Goal: Transaction & Acquisition: Purchase product/service

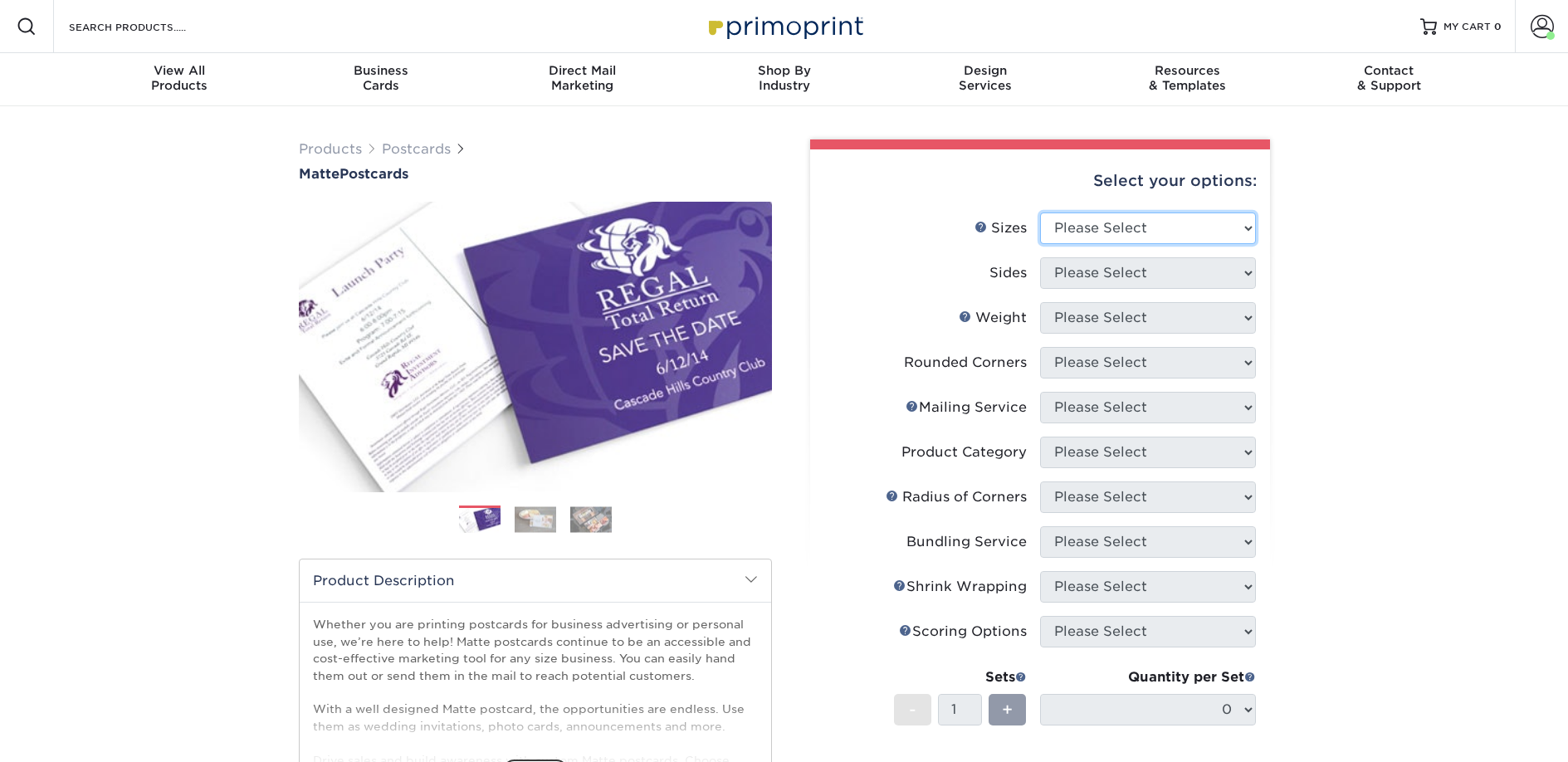
click at [1091, 227] on select "Please Select 1.5" x 7" 2" x 4" 2" x 6" 2" x 7" 2" x 8" 2.12" x 5.5" 2.125" x 5…" at bounding box center [1148, 228] width 216 height 32
select select "2.00x6.00"
click at [1041, 212] on select "Please Select 1.5" x 7" 2" x 4" 2" x 6" 2" x 7" 2" x 8" 2.12" x 5.5" 2.125" x 5…" at bounding box center [1148, 228] width 216 height 32
click at [1094, 278] on select "Please Select Print Both Sides Print Front Only" at bounding box center [1148, 273] width 216 height 32
select select "13abbda7-1d64-4f25-8bb2-c179b224825d"
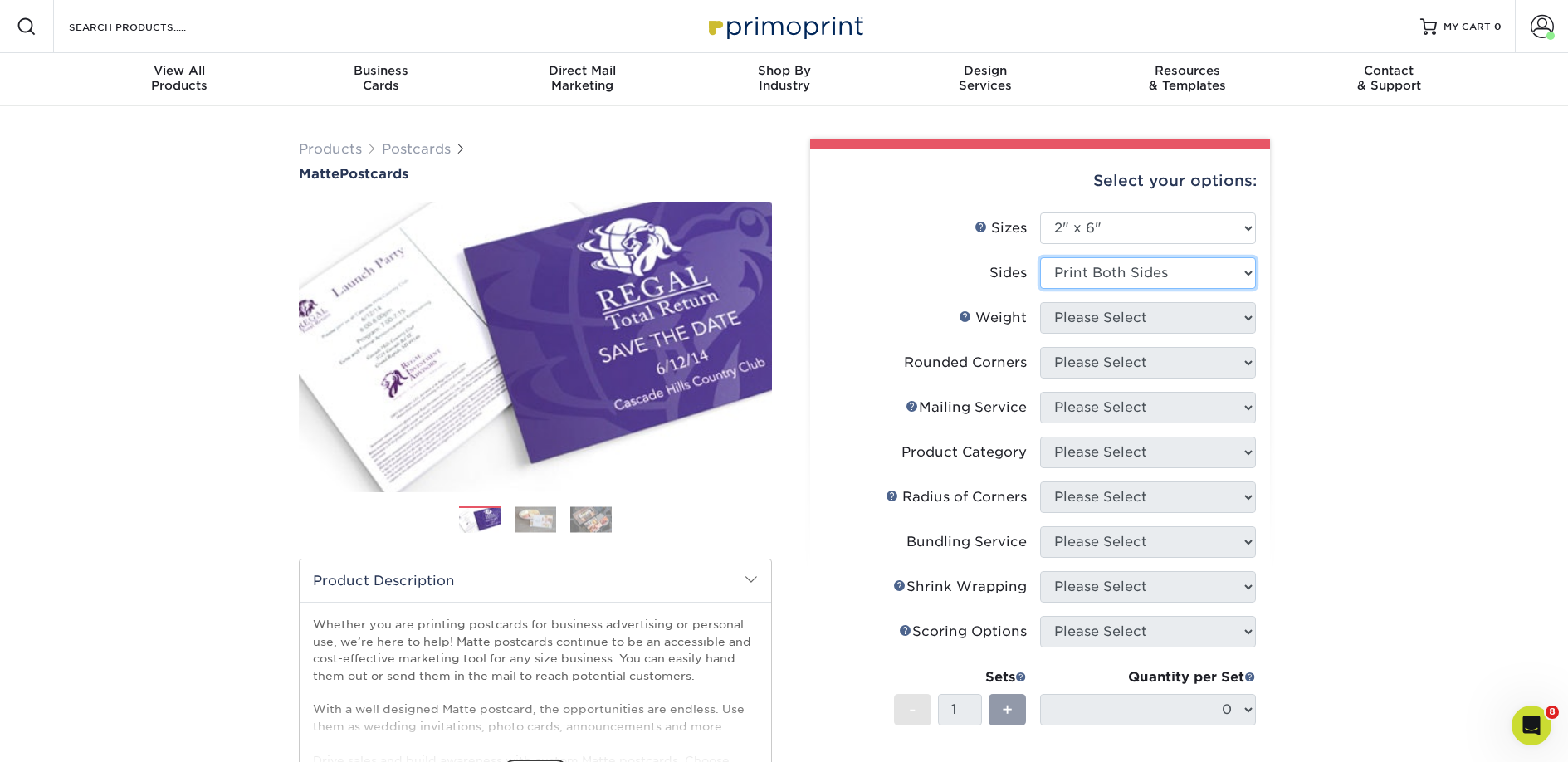
click at [1041, 257] on select "Please Select Print Both Sides Print Front Only" at bounding box center [1148, 273] width 216 height 32
click at [1131, 323] on select "Please Select 14PT 16PT" at bounding box center [1148, 318] width 216 height 32
select select "14PT"
click at [1041, 302] on select "Please Select 14PT 16PT" at bounding box center [1148, 318] width 216 height 32
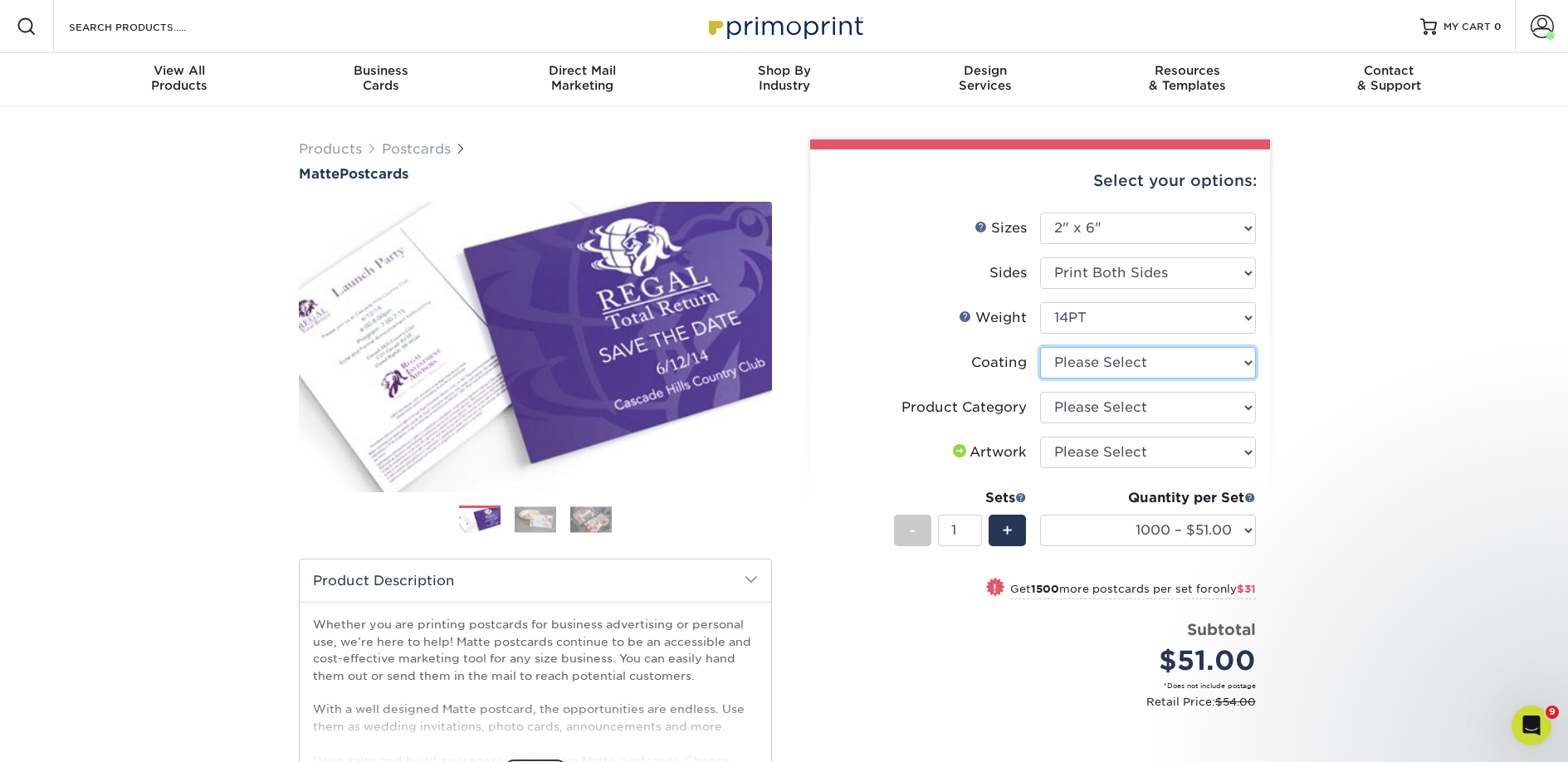
click at [1102, 364] on select at bounding box center [1148, 363] width 216 height 32
select select "121bb7b5-3b4d-429f-bd8d-bbf80e953313"
click at [1041, 347] on select at bounding box center [1148, 363] width 216 height 32
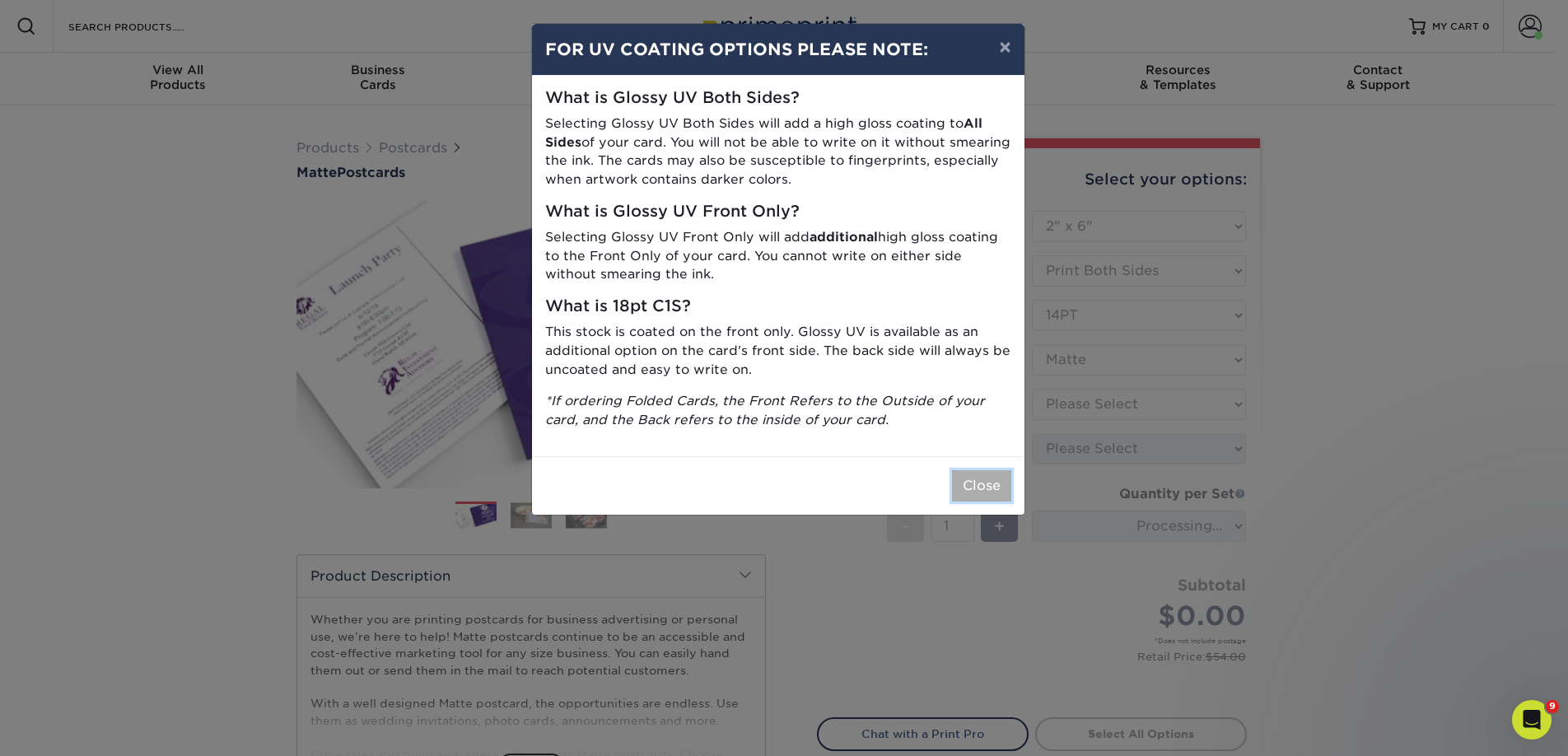
click at [972, 479] on button "Close" at bounding box center [982, 486] width 59 height 32
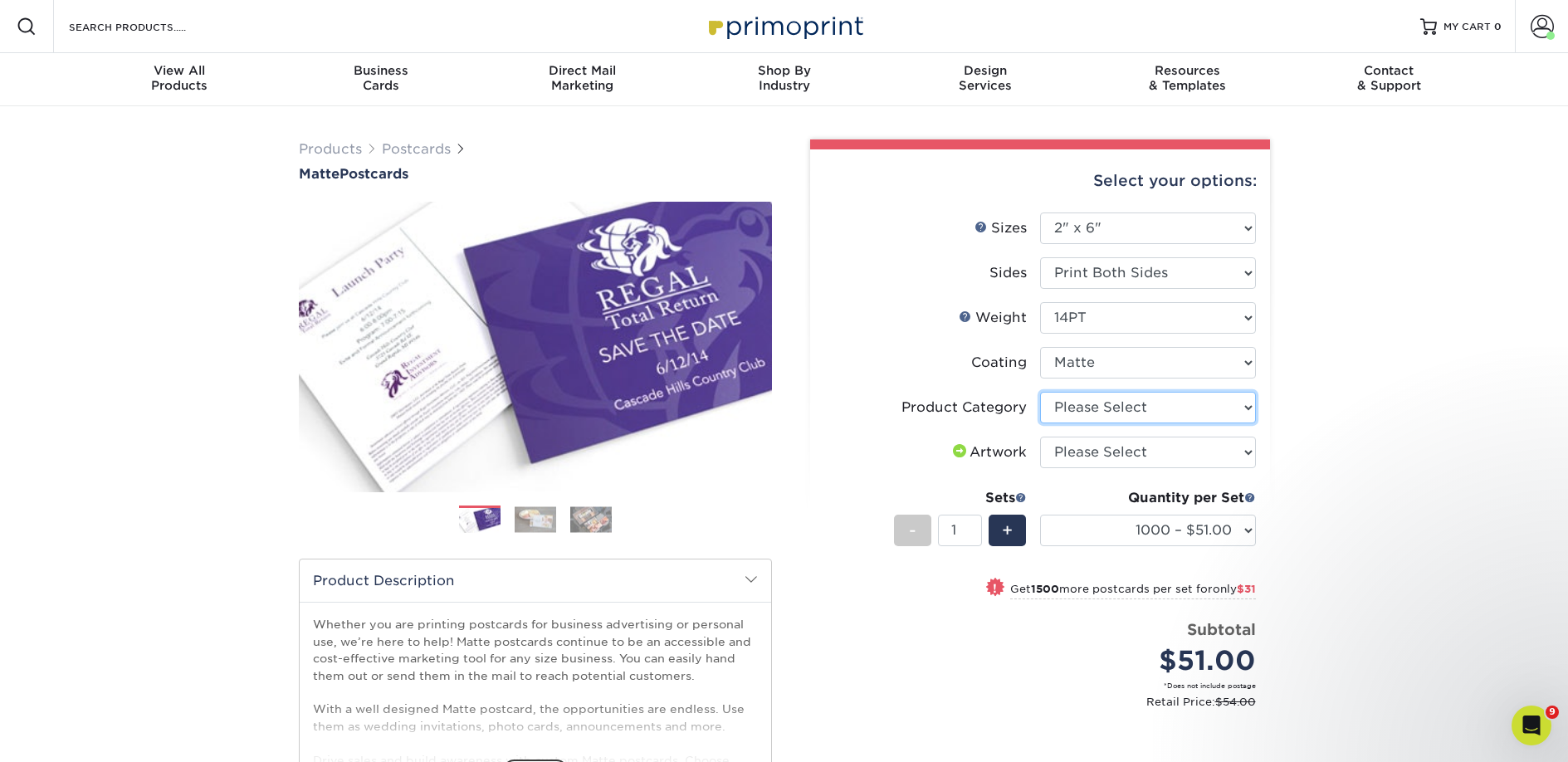
click at [1072, 407] on select "Please Select Postcards" at bounding box center [1148, 408] width 216 height 32
select select "9b7272e0-d6c8-4c3c-8e97-d3a1bcdab858"
click at [1041, 392] on select "Please Select Postcards" at bounding box center [1148, 408] width 216 height 32
click at [1075, 458] on select "Please Select I will upload files I need a design - $150" at bounding box center [1148, 453] width 216 height 32
select select "upload"
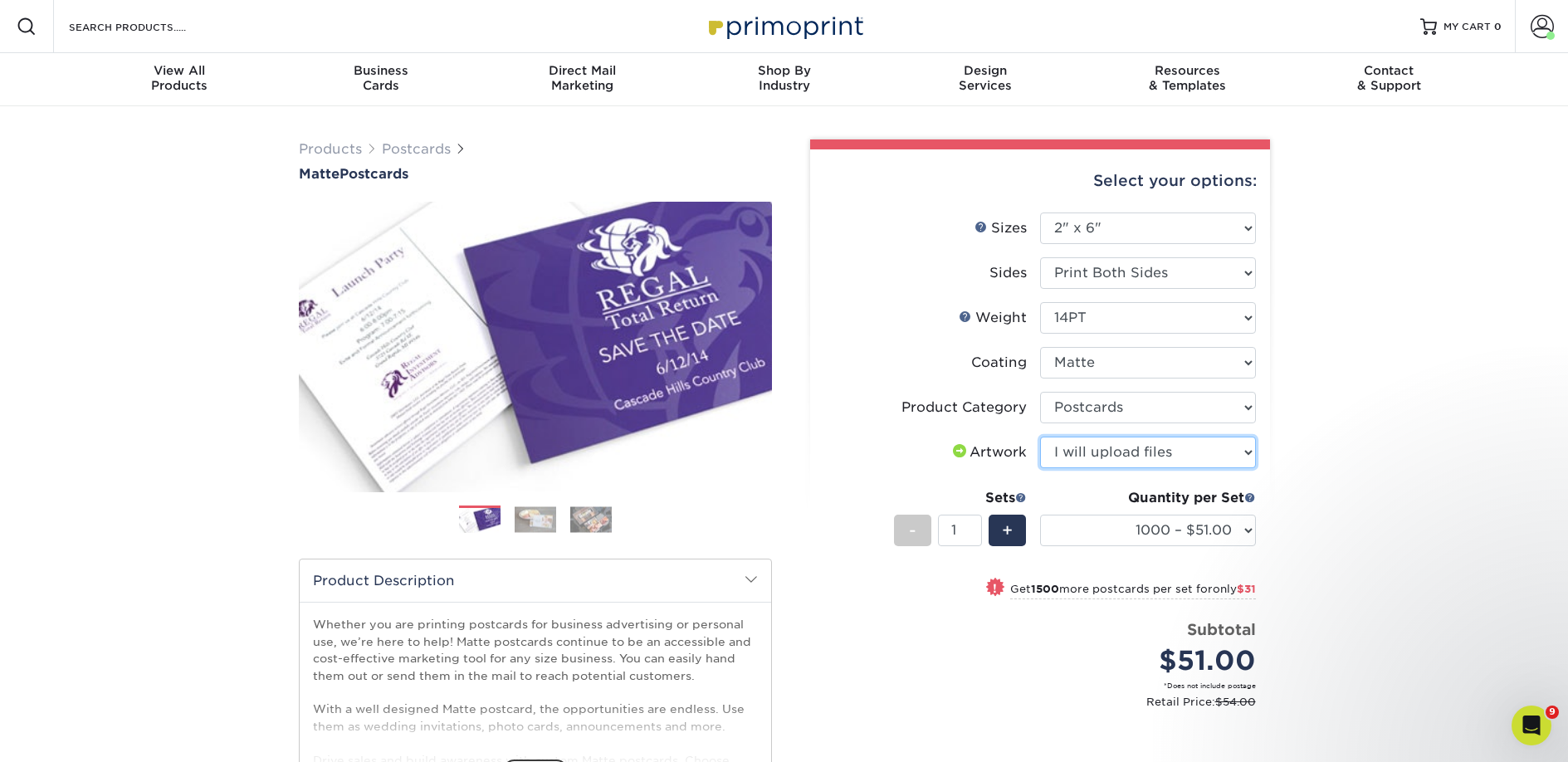
click at [1041, 437] on select "Please Select I will upload files I need a design - $150" at bounding box center [1148, 453] width 216 height 32
click at [1093, 530] on select "1000 – $51.00 2500 – $82.00 5000 – $123.00 10000 – $234.00 15000 – $344.00 2000…" at bounding box center [1148, 531] width 216 height 32
select select "2500 – $82.00"
click at [1041, 515] on select "1000 – $51.00 2500 – $82.00 5000 – $123.00 10000 – $234.00 15000 – $344.00 2000…" at bounding box center [1148, 531] width 216 height 32
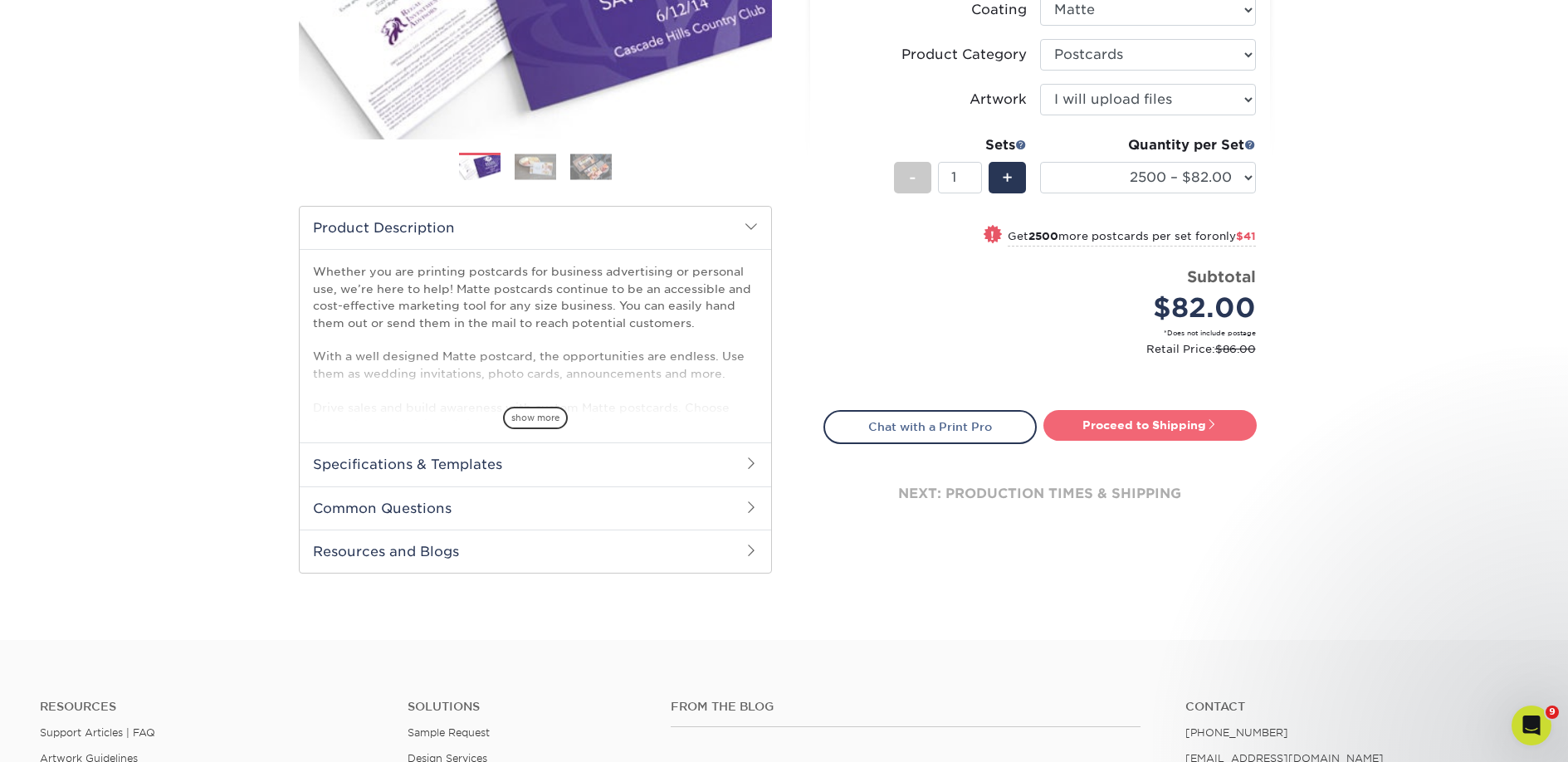
click at [1127, 431] on link "Proceed to Shipping" at bounding box center [1150, 425] width 213 height 30
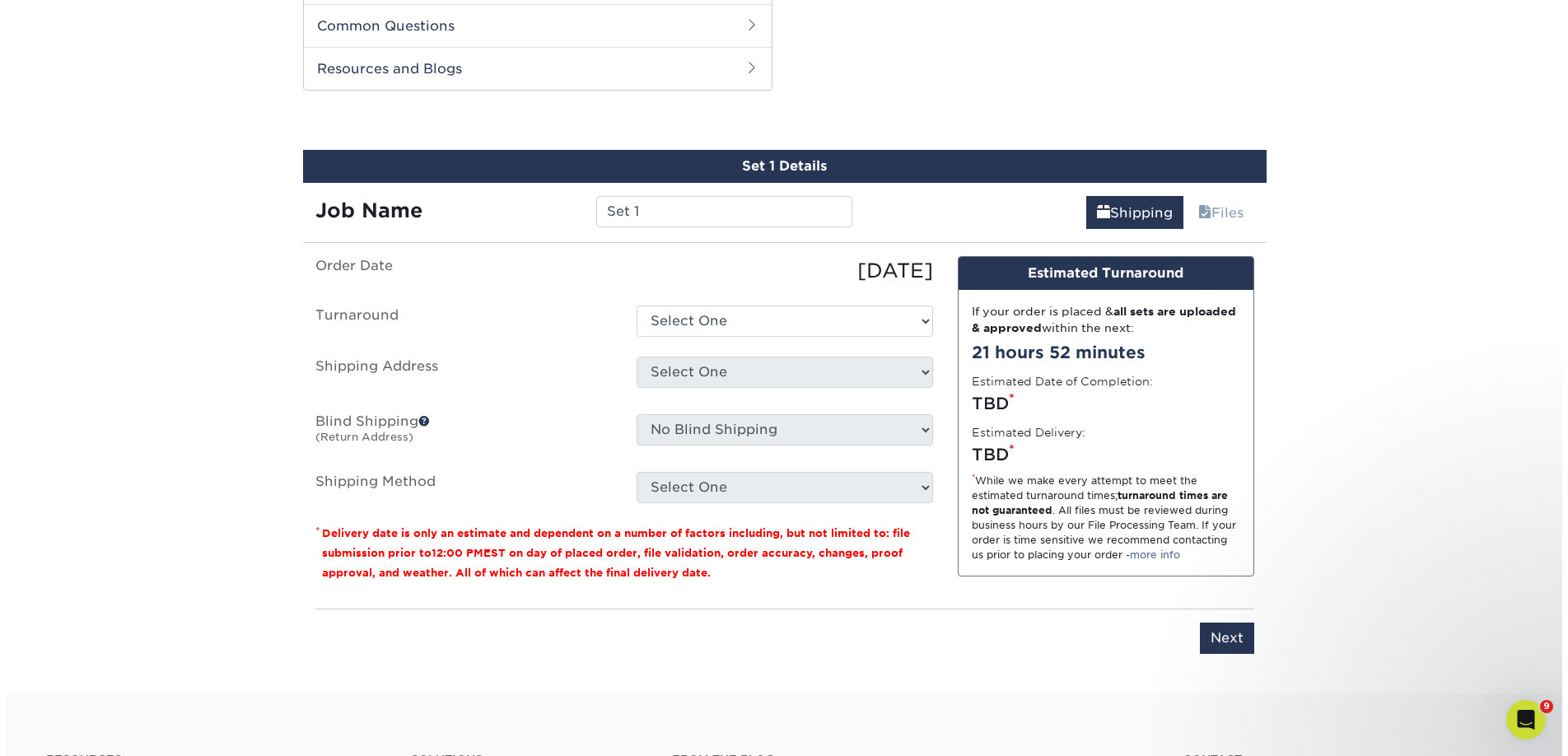
scroll to position [839, 0]
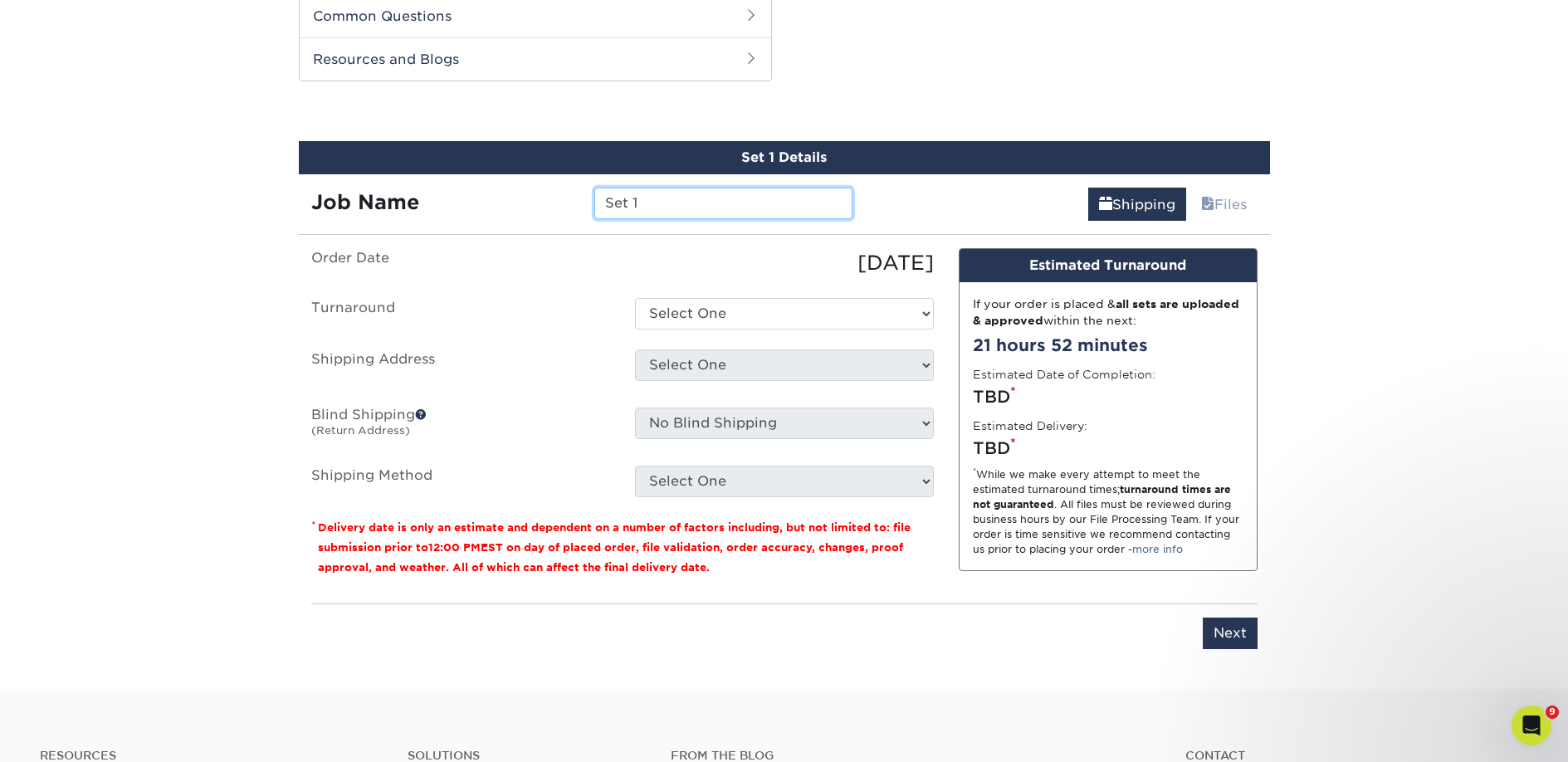
click at [656, 210] on input "Set 1" at bounding box center [724, 204] width 258 height 32
paste input "The Romantics Archive"
type input "The Romantics Archive"
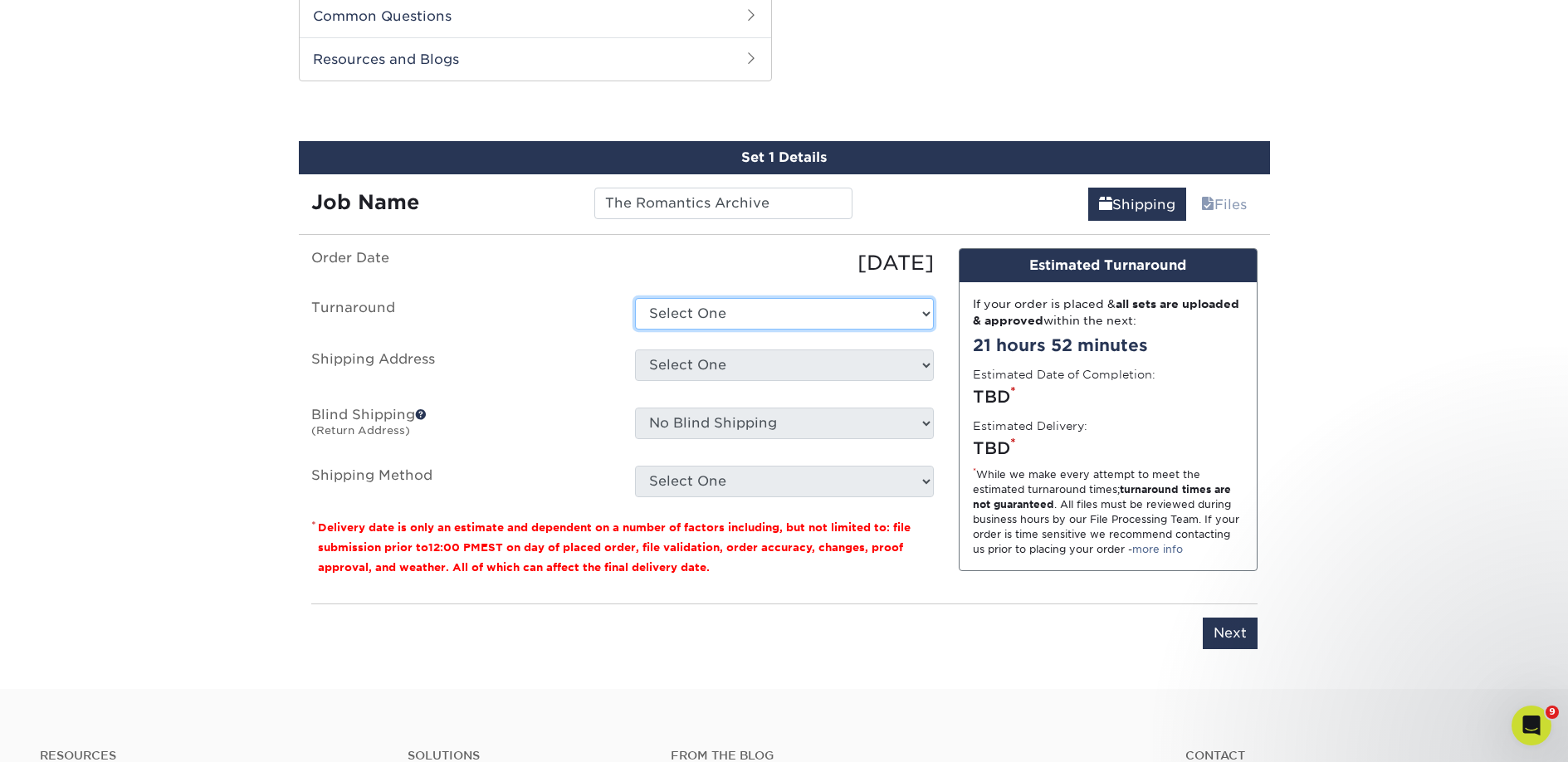
click at [668, 324] on select "Select One 2-4 Business Days 2 Day Next Business Day" at bounding box center [784, 314] width 299 height 32
select select "23bed37c-fa74-46a4-afc9-d3c3160655ce"
click at [635, 298] on select "Select One 2-4 Business Days 2 Day Next Business Day" at bounding box center [784, 314] width 299 height 32
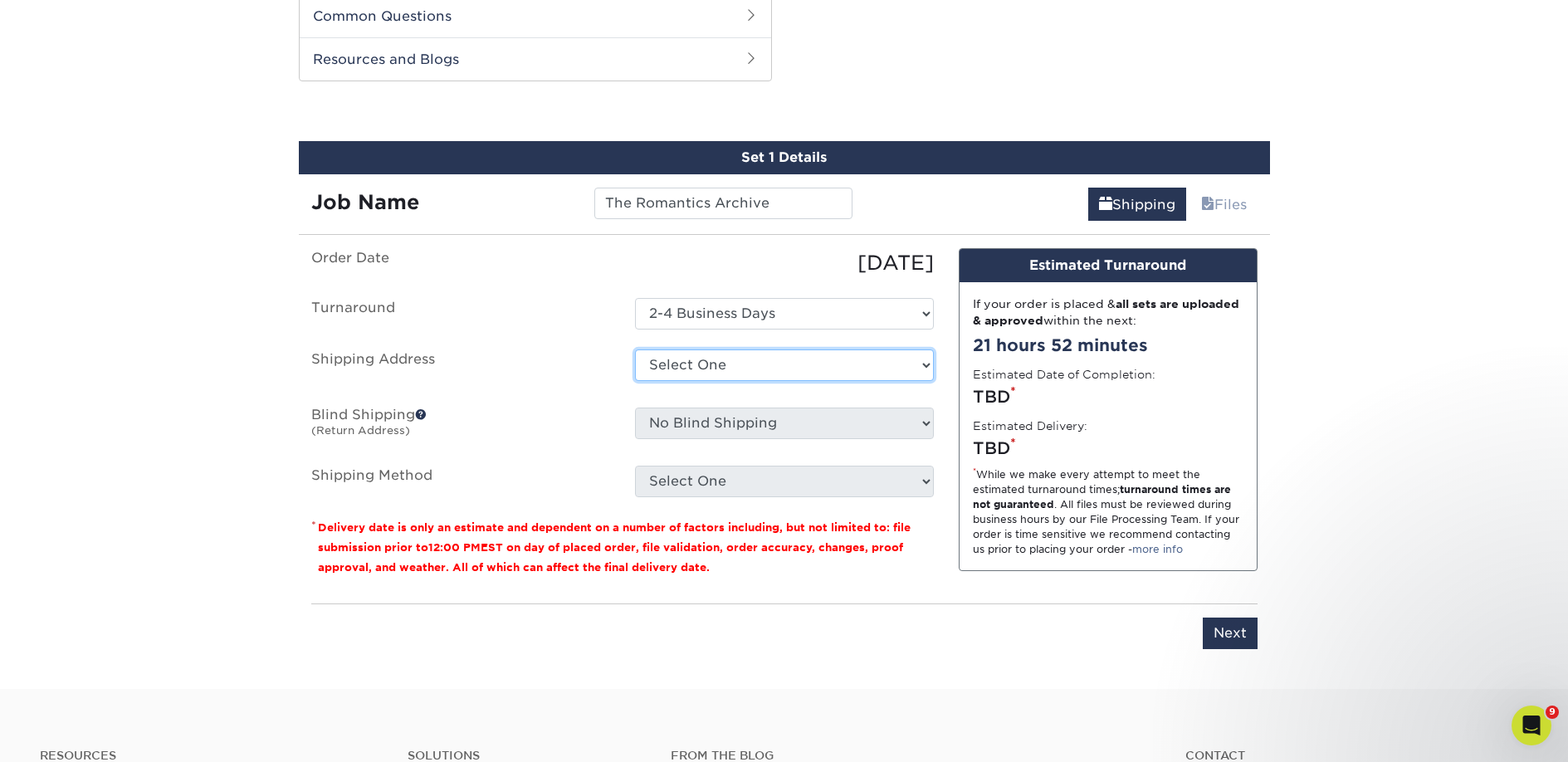
click at [678, 365] on select "Select One 2nd Floor Convention Center A Better Today Books & Boutique A Good B…" at bounding box center [784, 366] width 299 height 32
select select "newaddress"
click at [635, 350] on select "Select One 2nd Floor Convention Center A Better Today Books & Boutique A Good B…" at bounding box center [784, 366] width 299 height 32
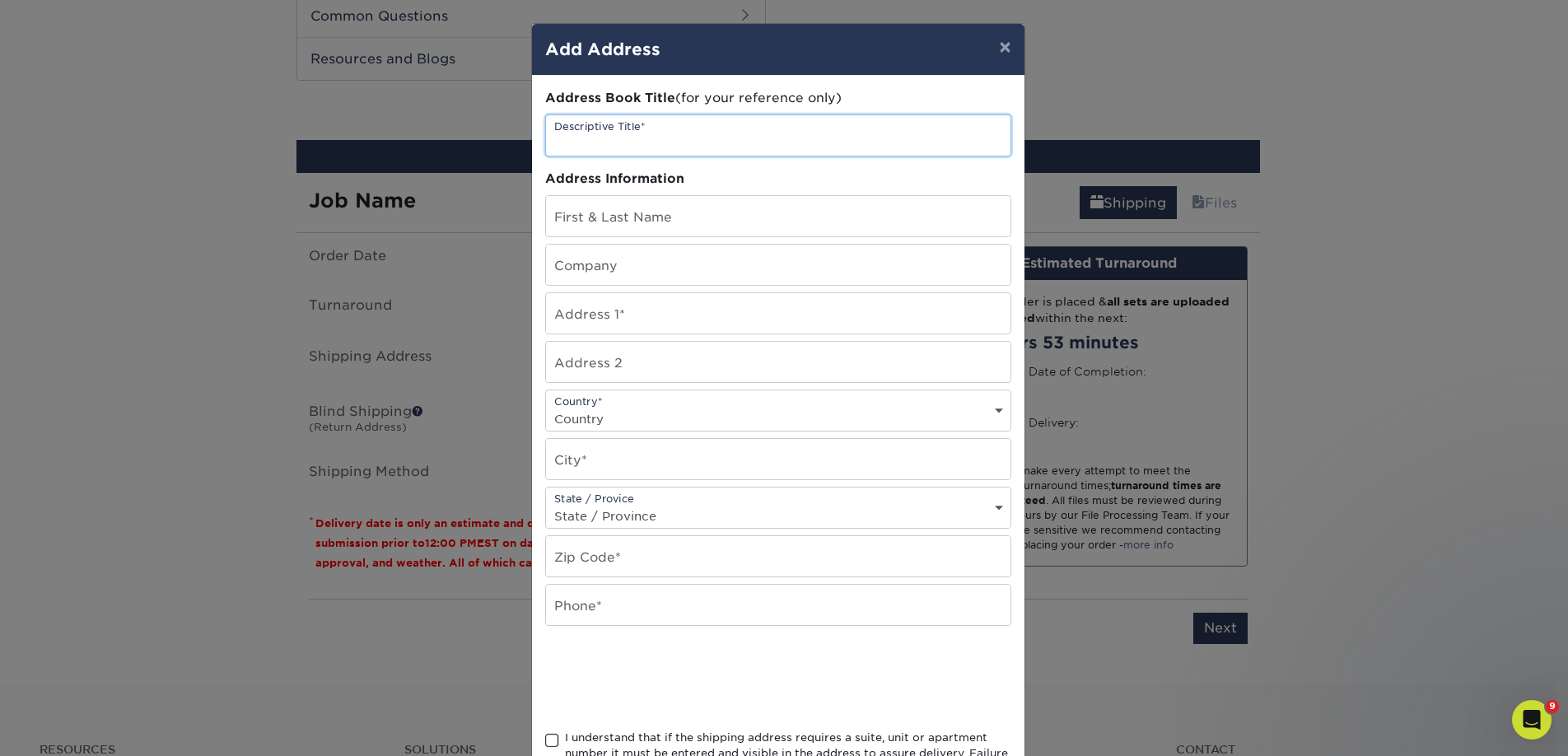
click at [613, 129] on input "text" at bounding box center [778, 135] width 465 height 41
paste input "The Romantics Archive"
type input "The Romantics Archive"
click at [601, 263] on input "text" at bounding box center [778, 265] width 465 height 41
paste input "The Romantics Archive"
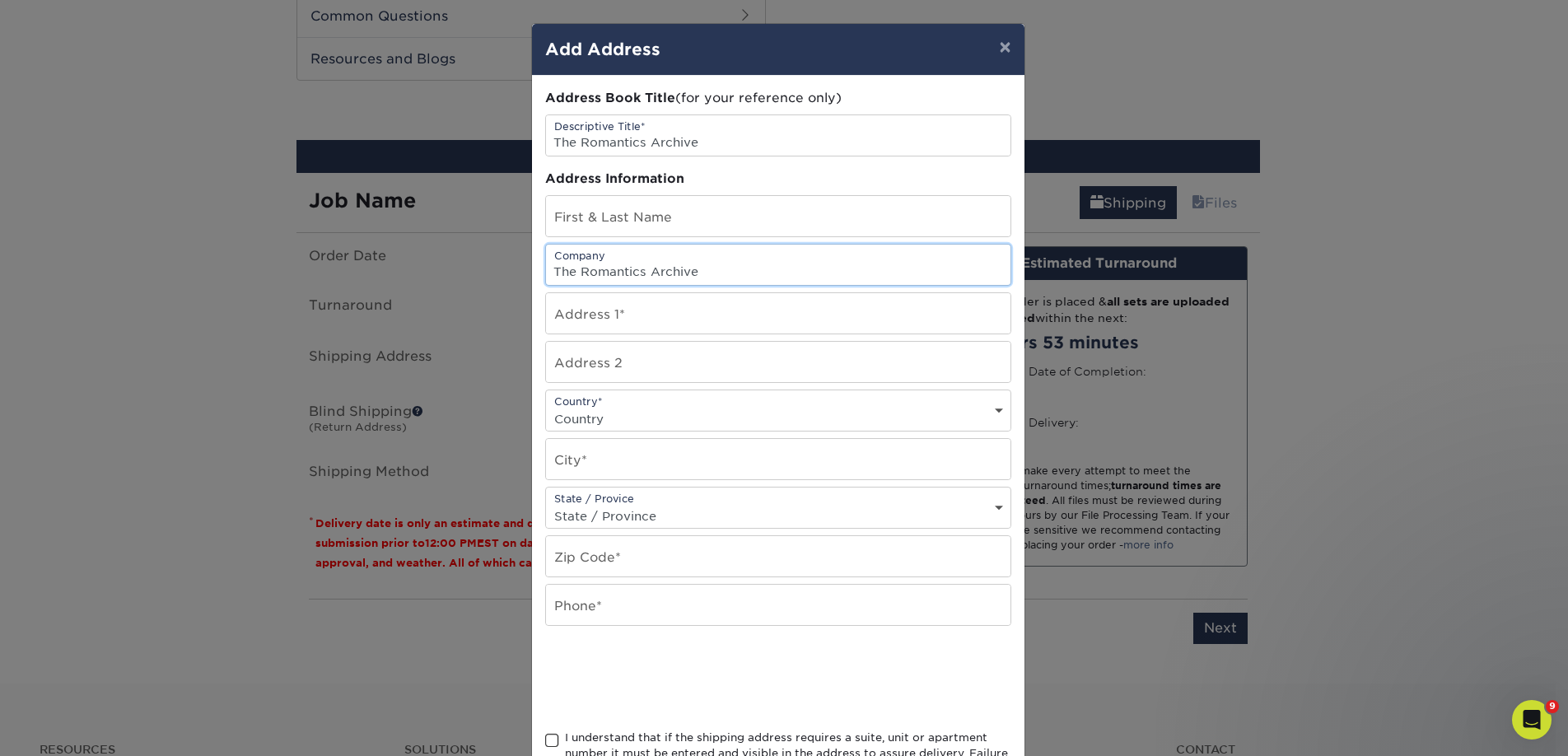
type input "The Romantics Archive"
click at [701, 209] on input "text" at bounding box center [778, 216] width 465 height 41
paste input "Nicole Trahan"
type input "Nicole Trahan"
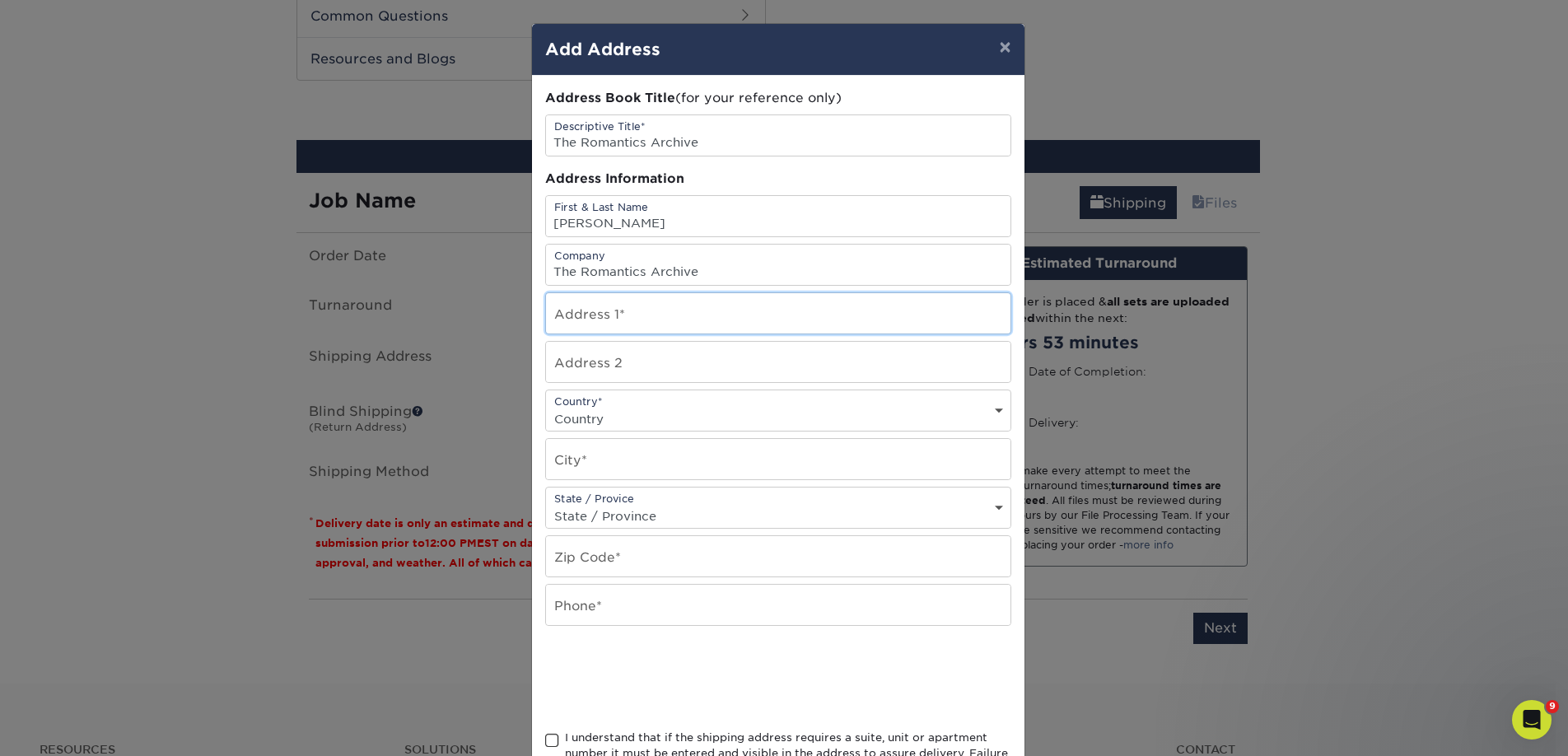
click at [586, 320] on input "text" at bounding box center [778, 314] width 465 height 41
paste input "2459 N 3370 W"
type input "2459 N 3370 W"
click at [550, 461] on input "text" at bounding box center [778, 459] width 465 height 41
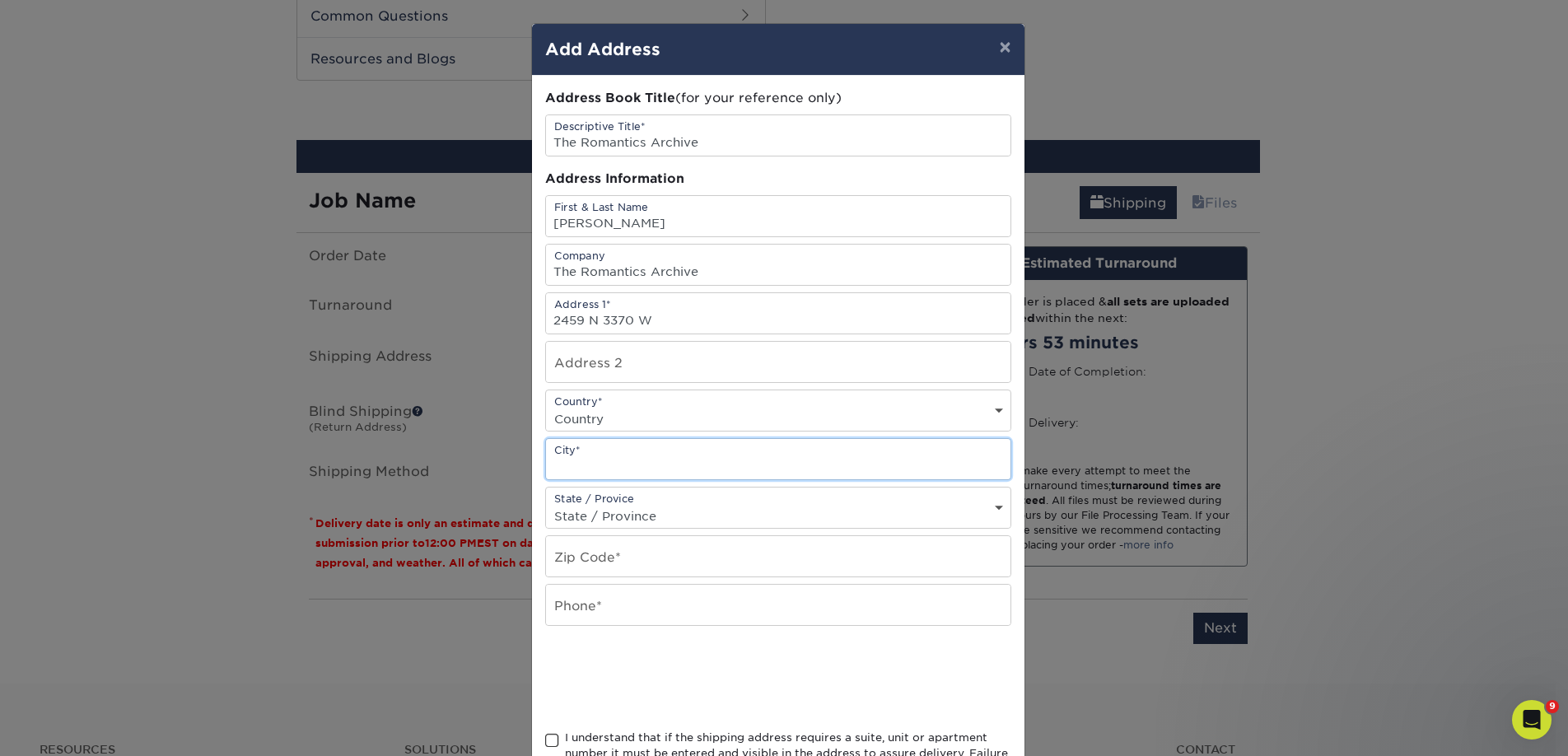
click at [550, 461] on input "text" at bounding box center [778, 459] width 465 height 41
paste input "Clinton"
type input "Clinton"
click at [629, 539] on input "text" at bounding box center [778, 557] width 465 height 41
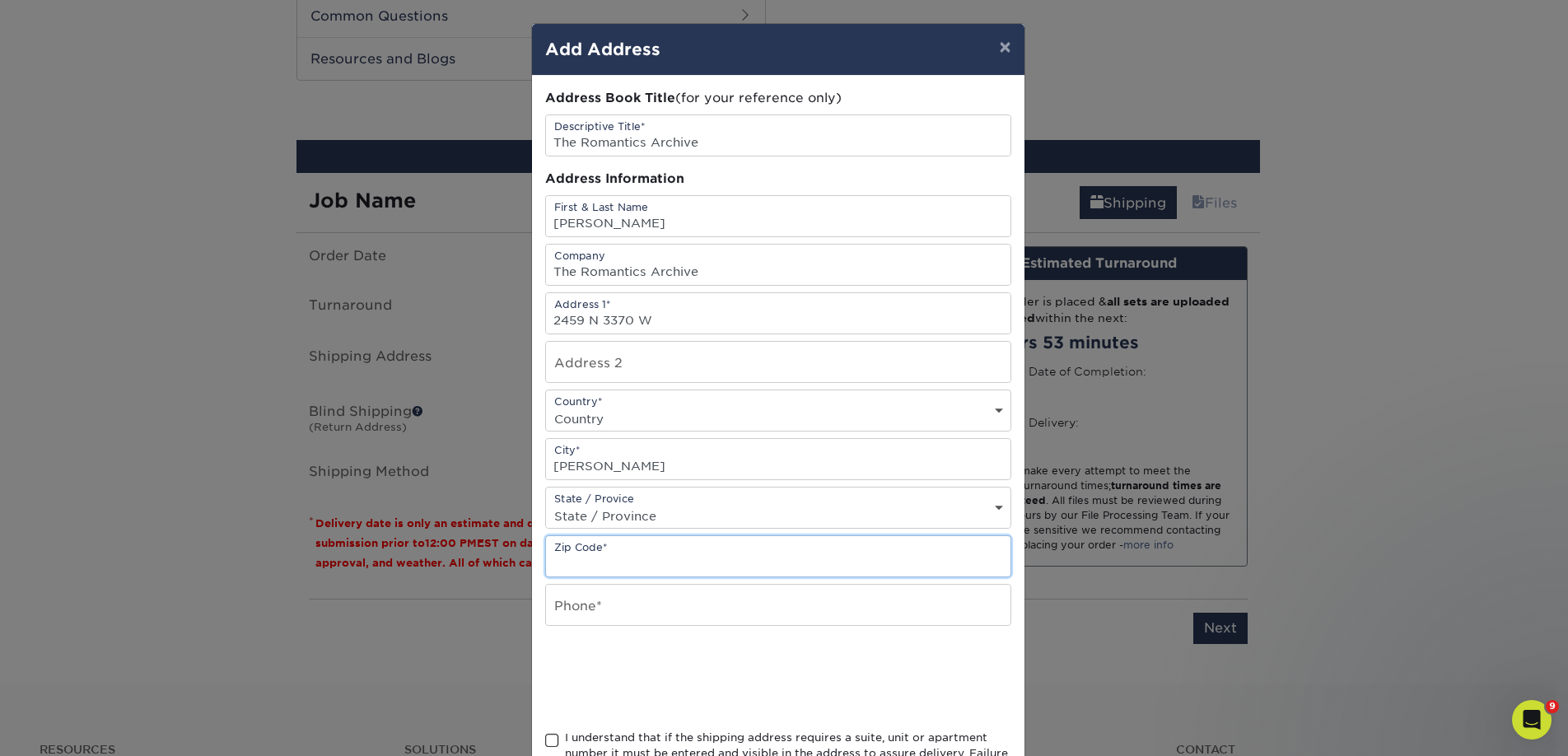
paste input "84015"
type input "84015"
click at [587, 426] on select "Country United States Canada ----------------------------- Afghanistan Albania …" at bounding box center [778, 419] width 465 height 24
select select "US"
click at [546, 407] on select "Country United States Canada ----------------------------- Afghanistan Albania …" at bounding box center [778, 419] width 465 height 24
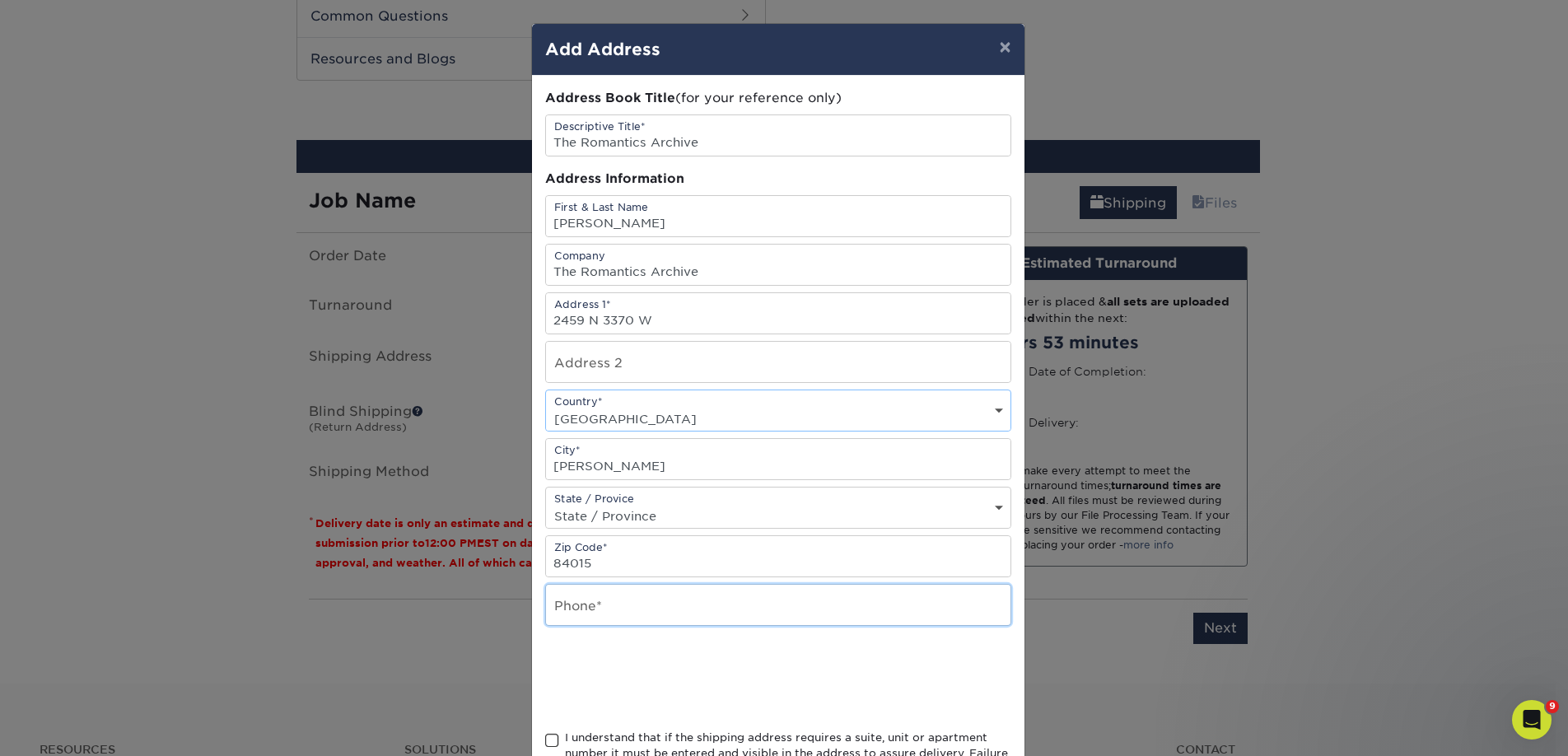
click at [578, 599] on input "text" at bounding box center [778, 605] width 465 height 41
type input "4257367064"
click at [602, 724] on div "Address Book Title (for your reference only) Descriptive Title* The Romantics A…" at bounding box center [778, 444] width 466 height 711
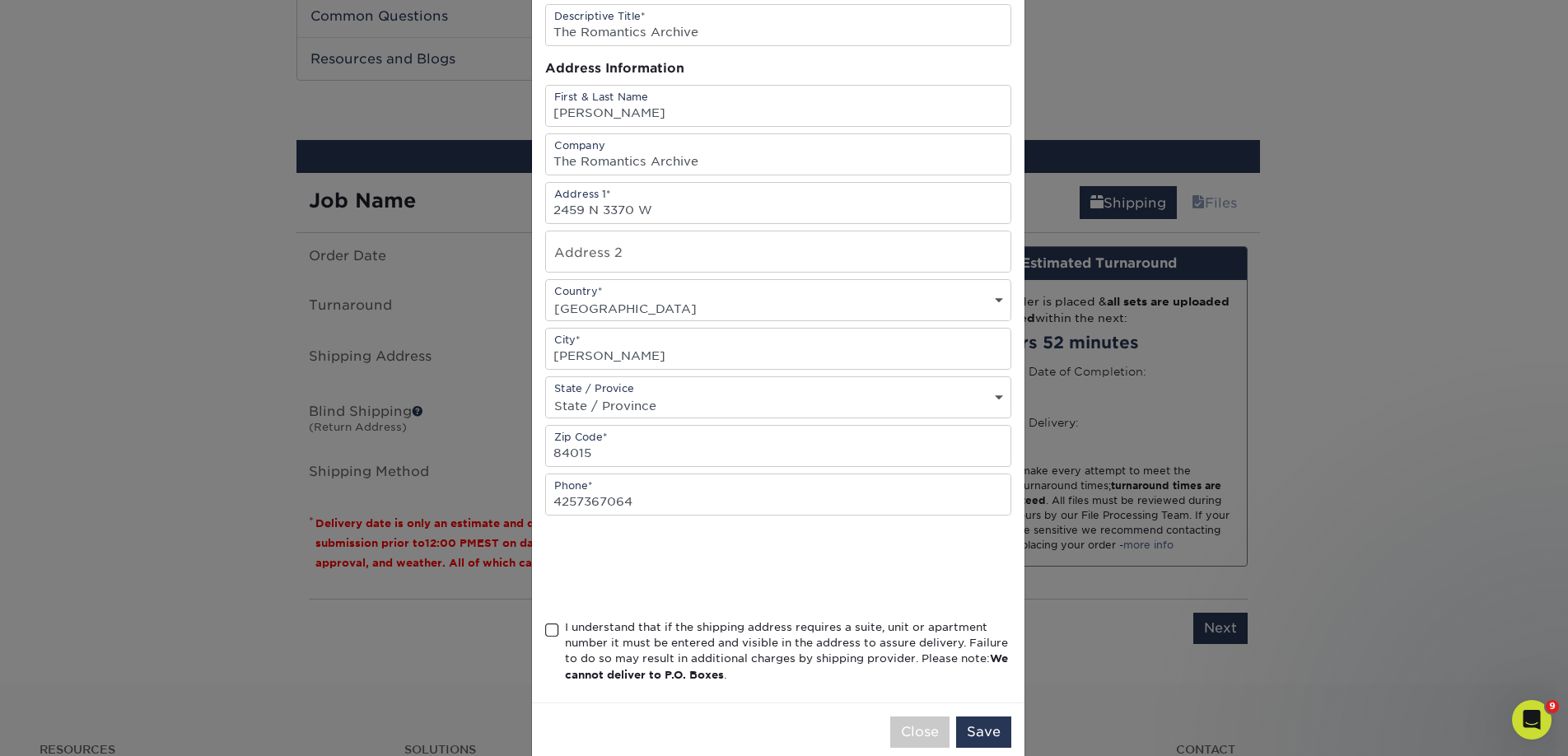
scroll to position [139, 0]
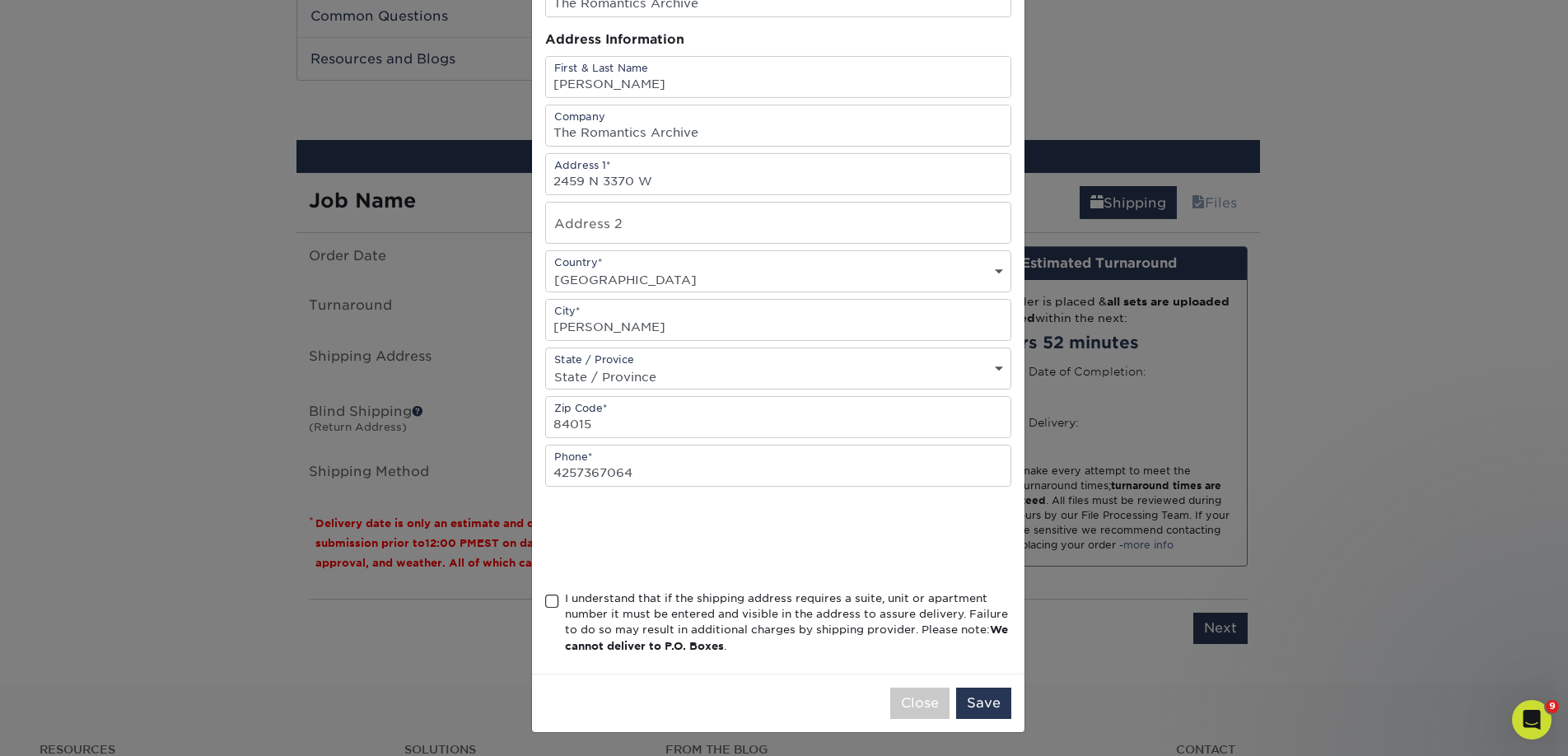
click at [607, 620] on div "I understand that if the shipping address requires a suite, unit or apartment n…" at bounding box center [787, 622] width 446 height 64
click at [0, 0] on input "I understand that if the shipping address requires a suite, unit or apartment n…" at bounding box center [0, 0] width 0 height 0
click at [975, 705] on button "Save" at bounding box center [983, 703] width 55 height 32
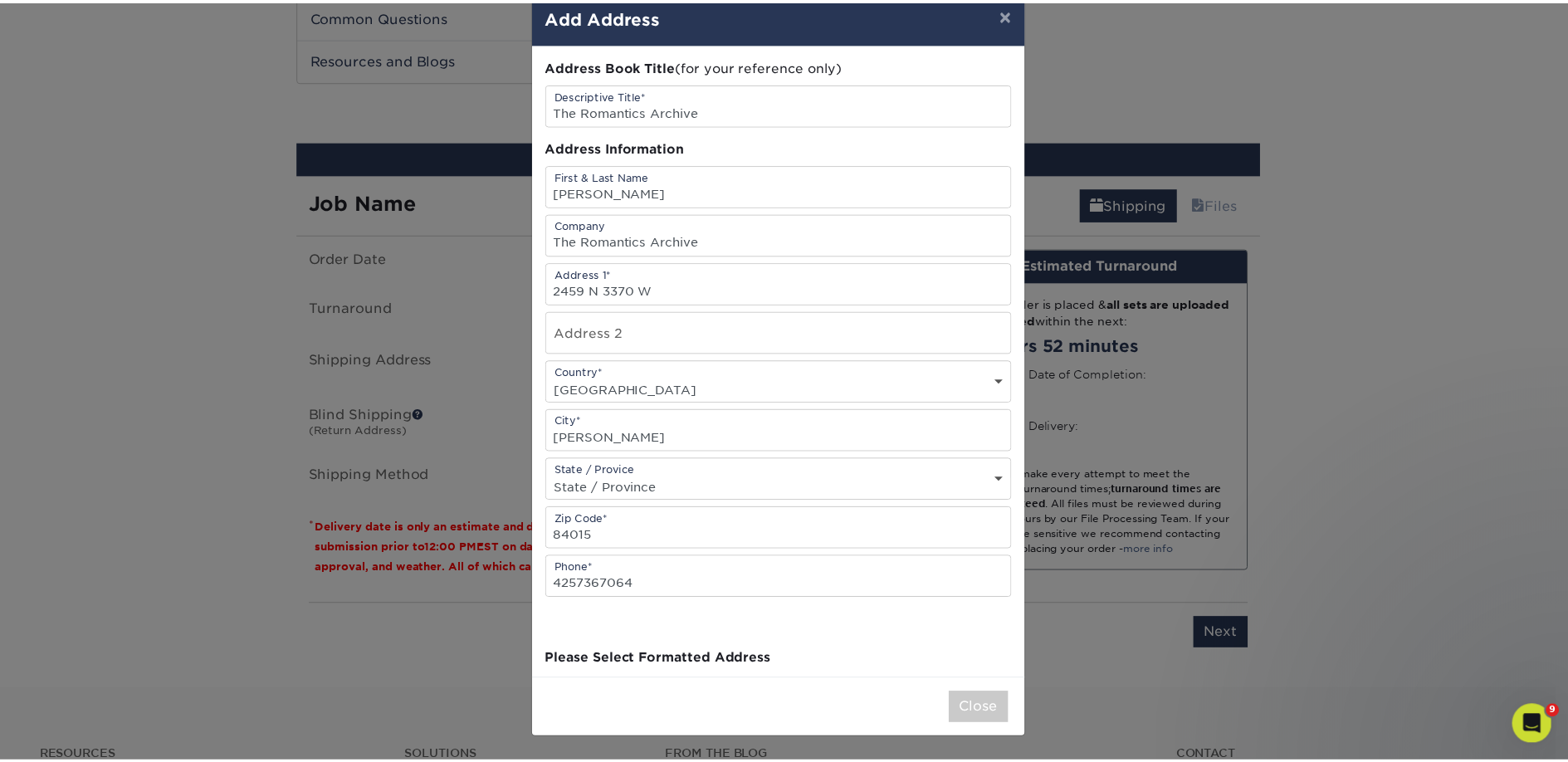
scroll to position [0, 0]
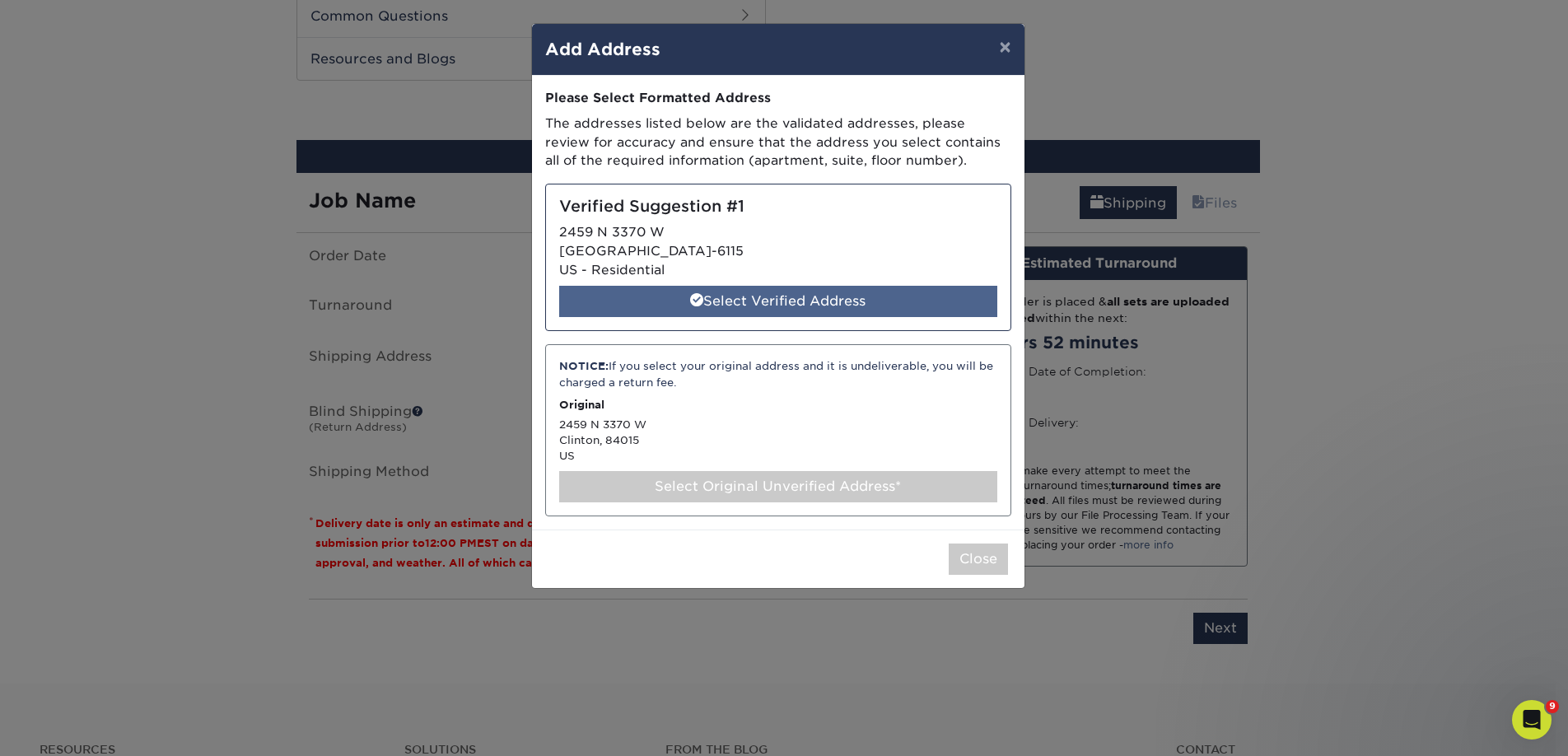
click at [728, 309] on div "Select Verified Address" at bounding box center [778, 301] width 438 height 32
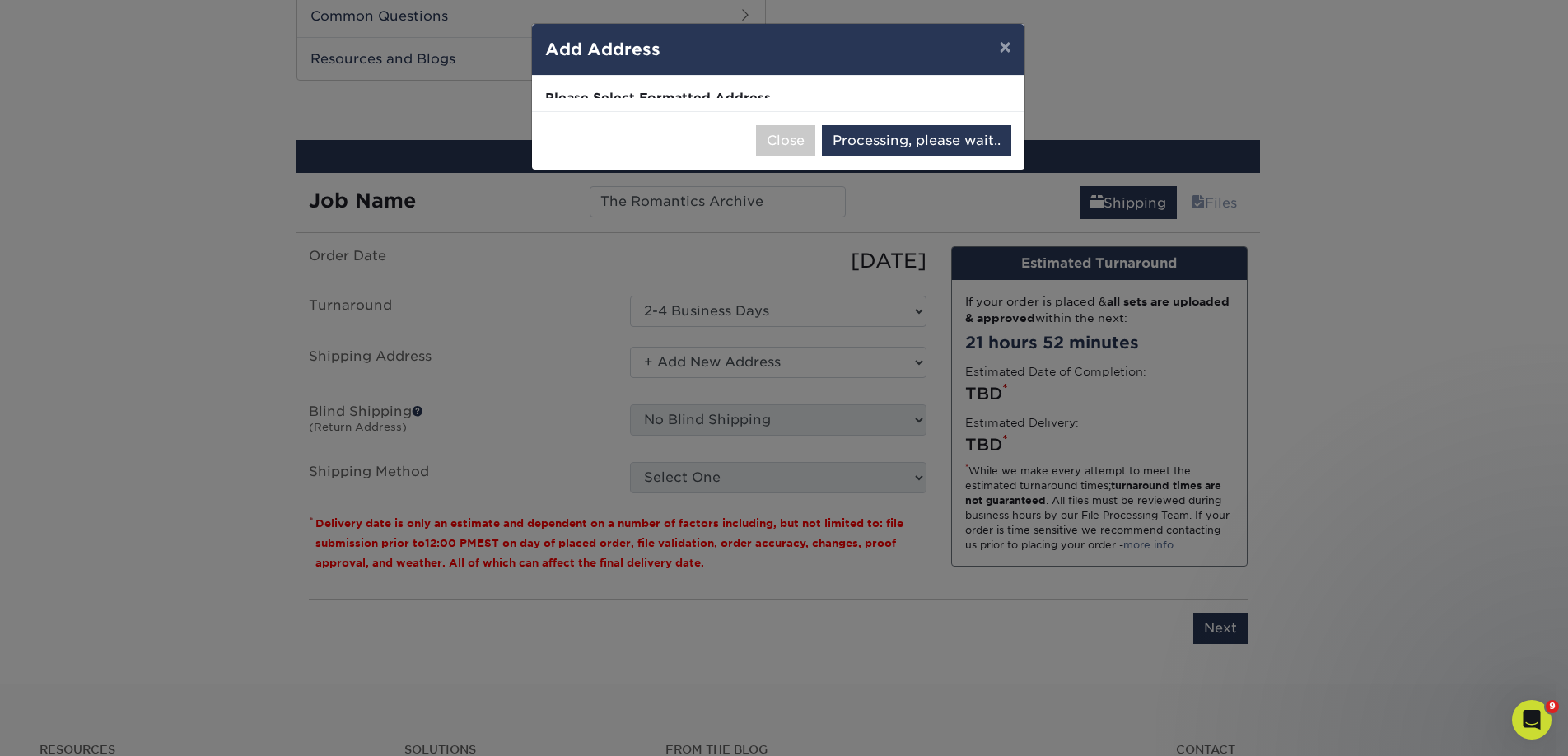
select select "286954"
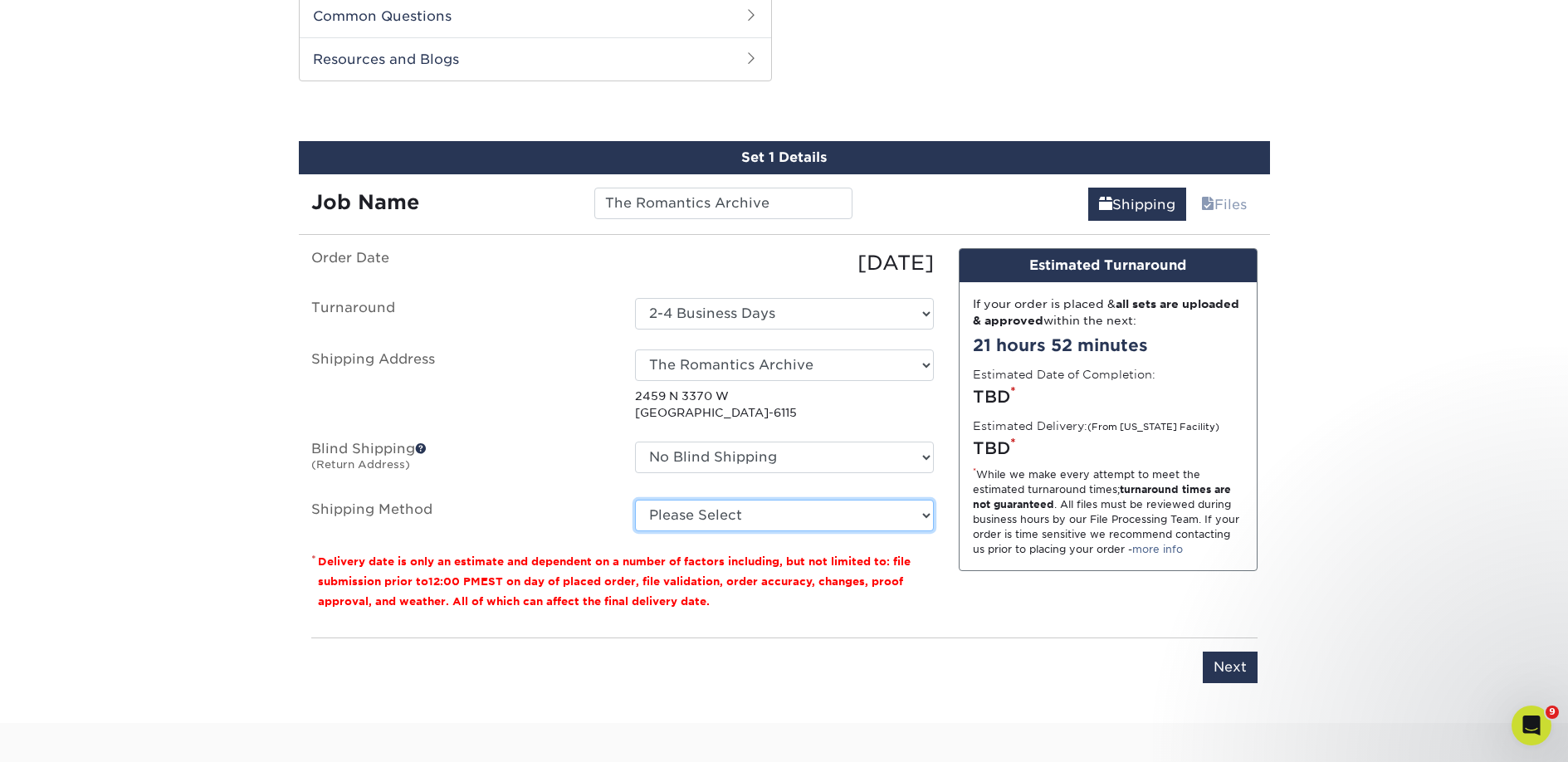
click at [740, 516] on select "Please Select Ground Shipping (+$28.31) 3 Day Shipping Service (+$46.47) 2 Day …" at bounding box center [784, 516] width 299 height 32
select select "03"
click at [635, 500] on select "Please Select Ground Shipping (+$28.31) 3 Day Shipping Service (+$46.47) 2 Day …" at bounding box center [784, 516] width 299 height 32
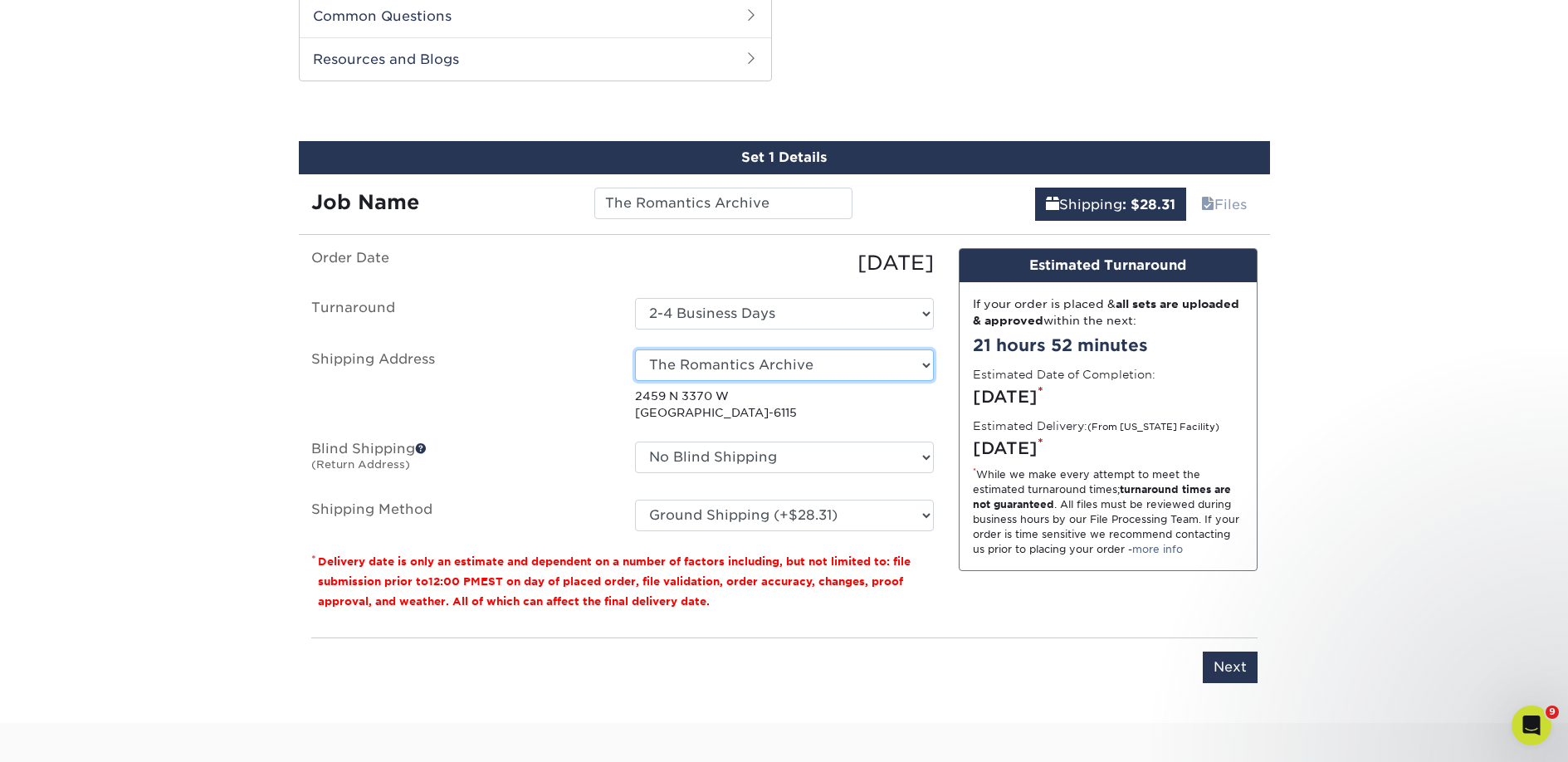
click at [781, 373] on select "Select One 2nd Floor Convention Center A Better Today Books & Boutique A Good B…" at bounding box center [784, 366] width 299 height 32
drag, startPoint x: 632, startPoint y: 397, endPoint x: 834, endPoint y: 417, distance: 203.0
click at [834, 417] on div "Select One 2nd Floor Convention Center A Better Today Books & Boutique A Good B…" at bounding box center [784, 385] width 324 height 72
copy p "2459 N 3370 W CLEARFIELD, UT 84015-6115"
click at [1244, 676] on input "Next" at bounding box center [1230, 668] width 55 height 32
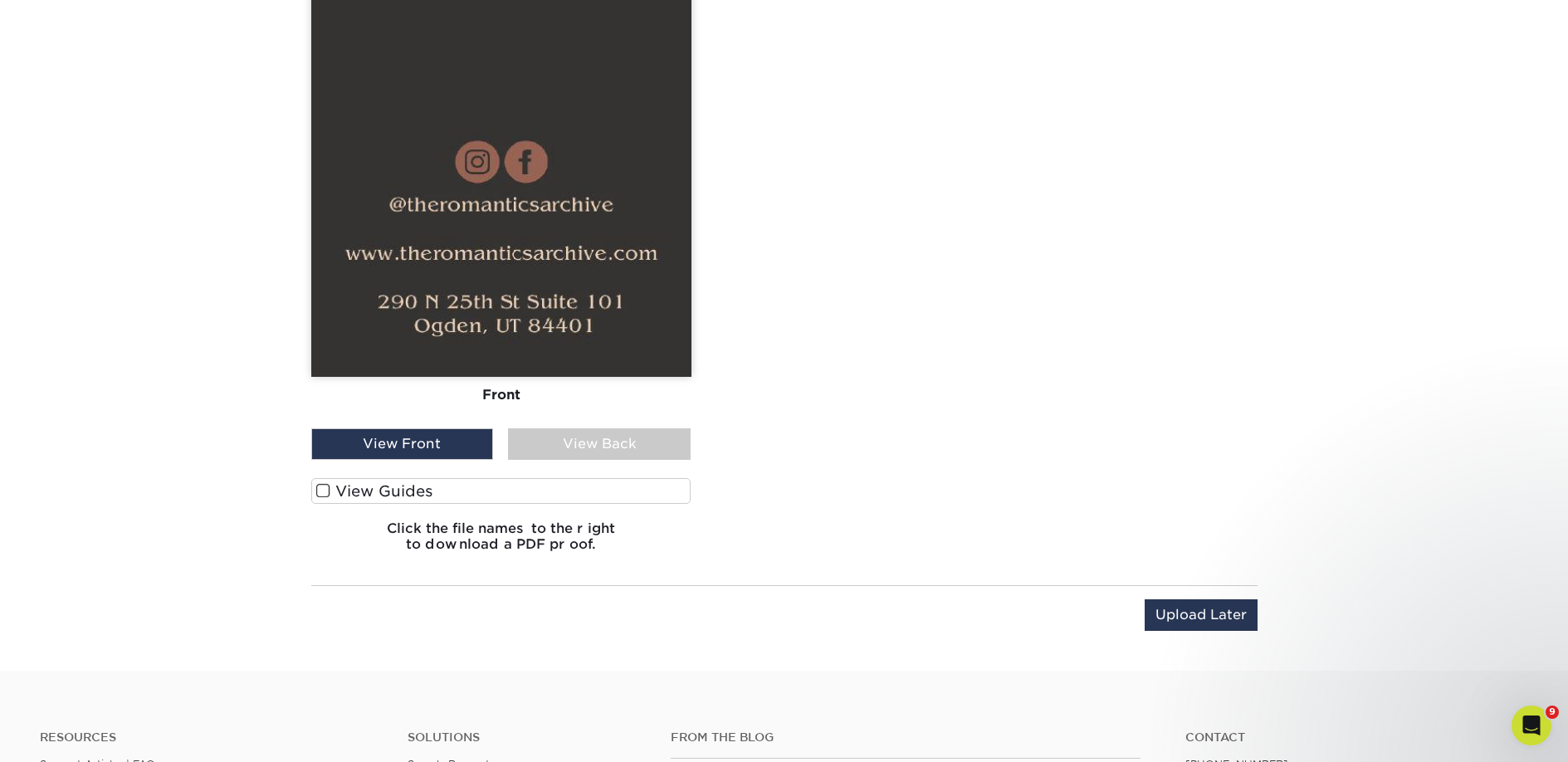
scroll to position [1839, 0]
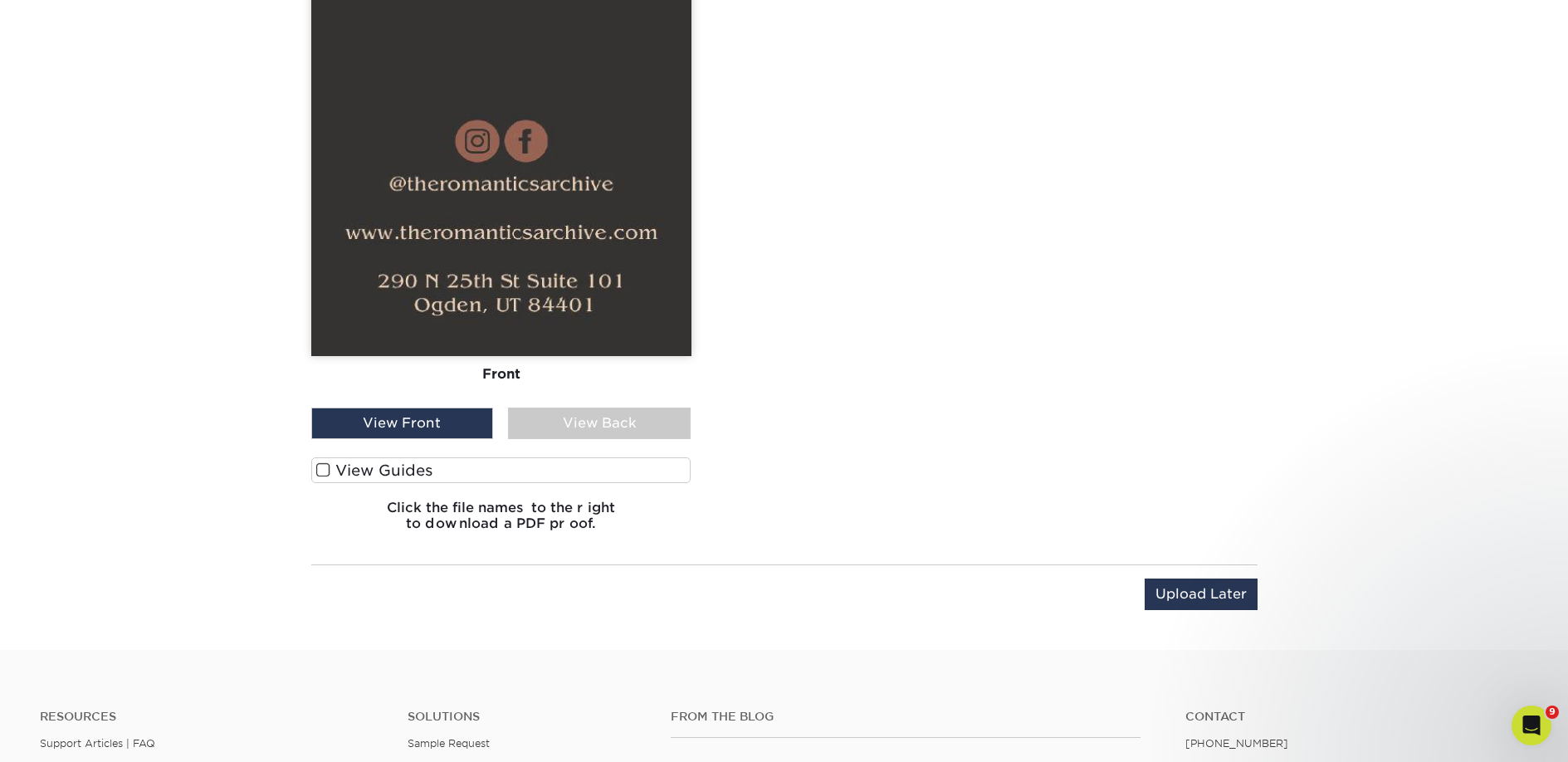
click at [485, 485] on div "View Guides" at bounding box center [501, 474] width 381 height 34
click at [485, 478] on label "View Guides" at bounding box center [501, 470] width 381 height 26
click at [0, 0] on input "View Guides" at bounding box center [0, 0] width 0 height 0
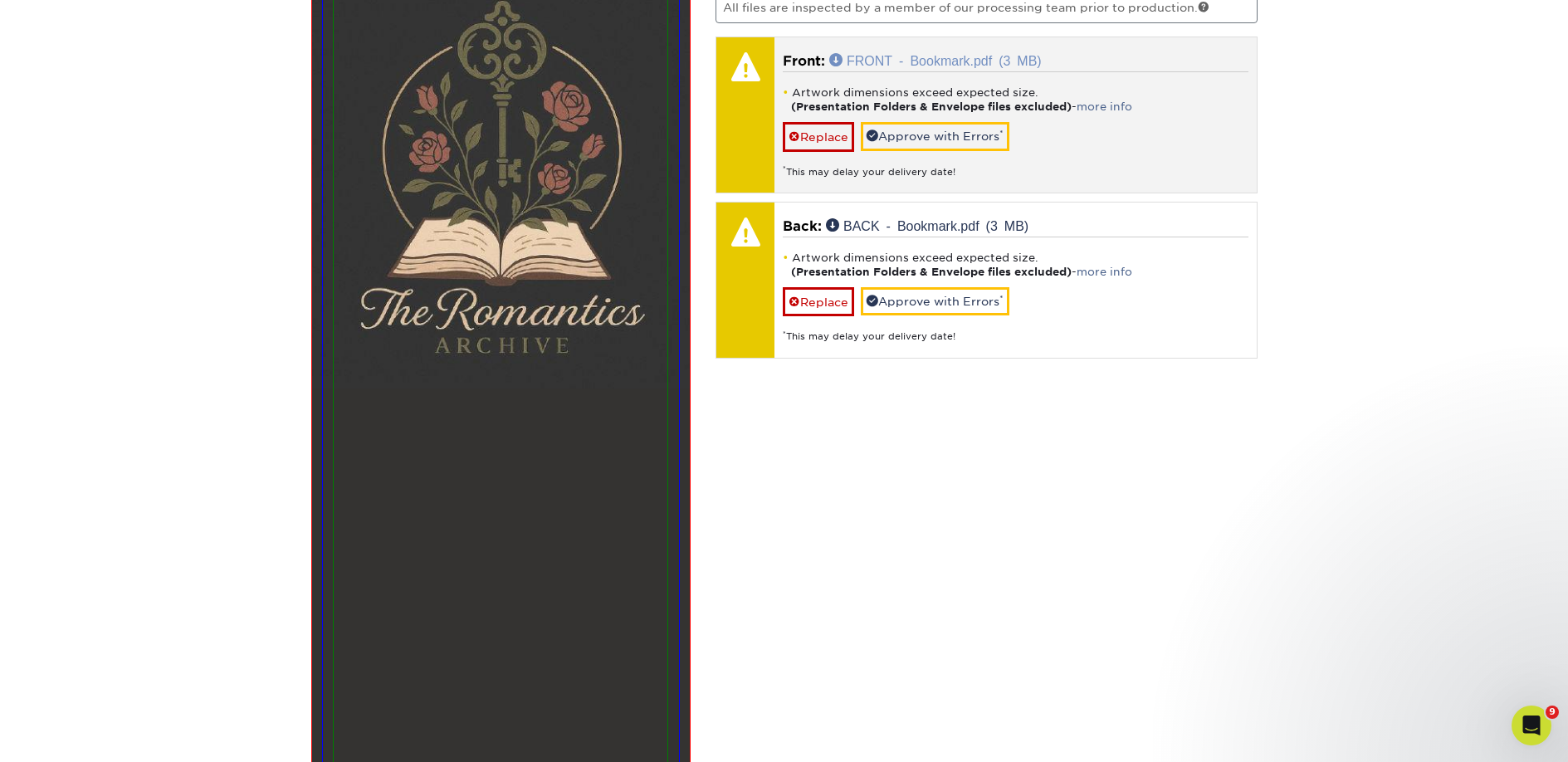
scroll to position [903, 0]
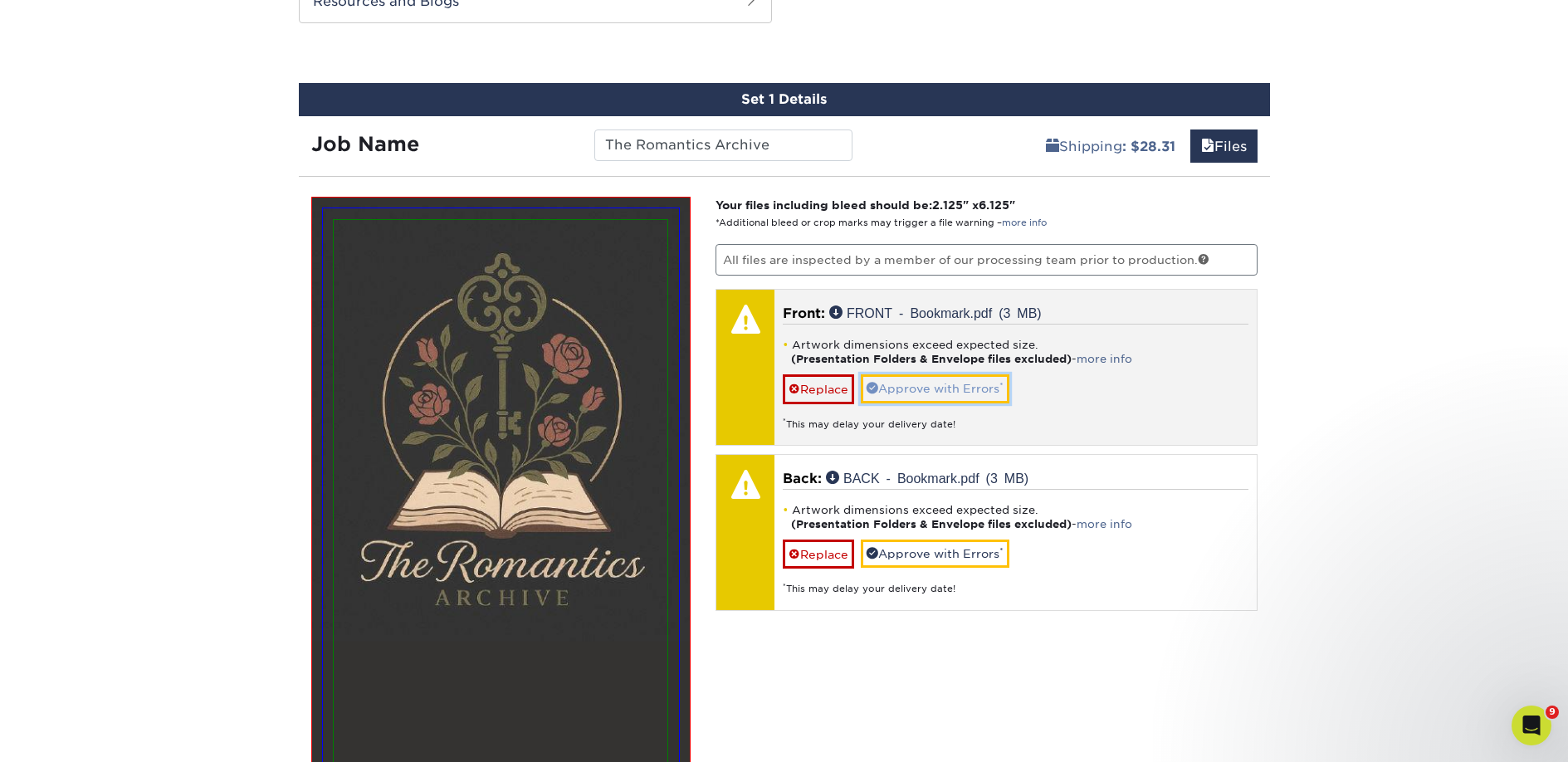
click at [945, 381] on link "Approve with Errors *" at bounding box center [935, 388] width 149 height 28
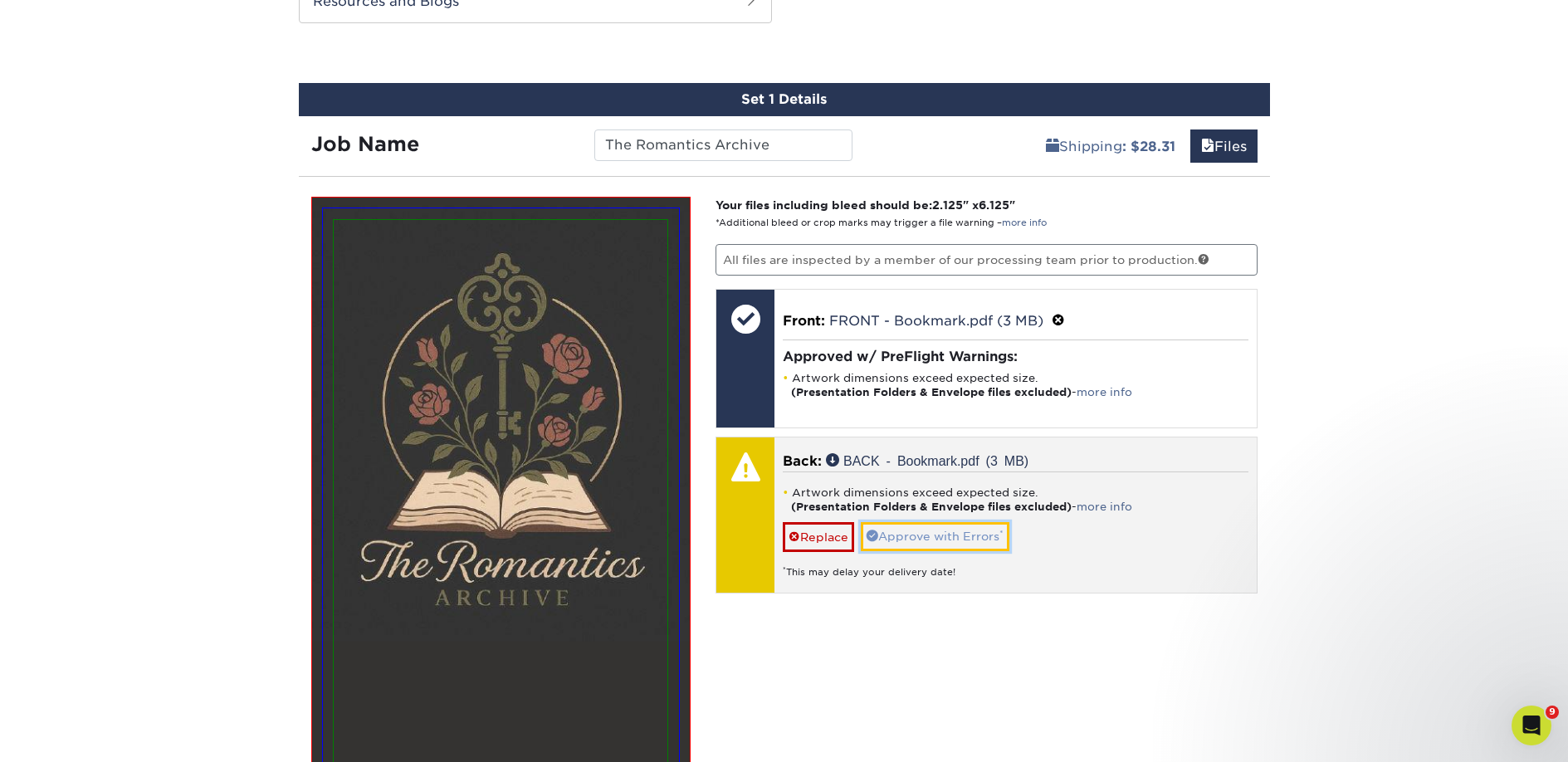
click at [948, 544] on link "Approve with Errors *" at bounding box center [935, 537] width 149 height 28
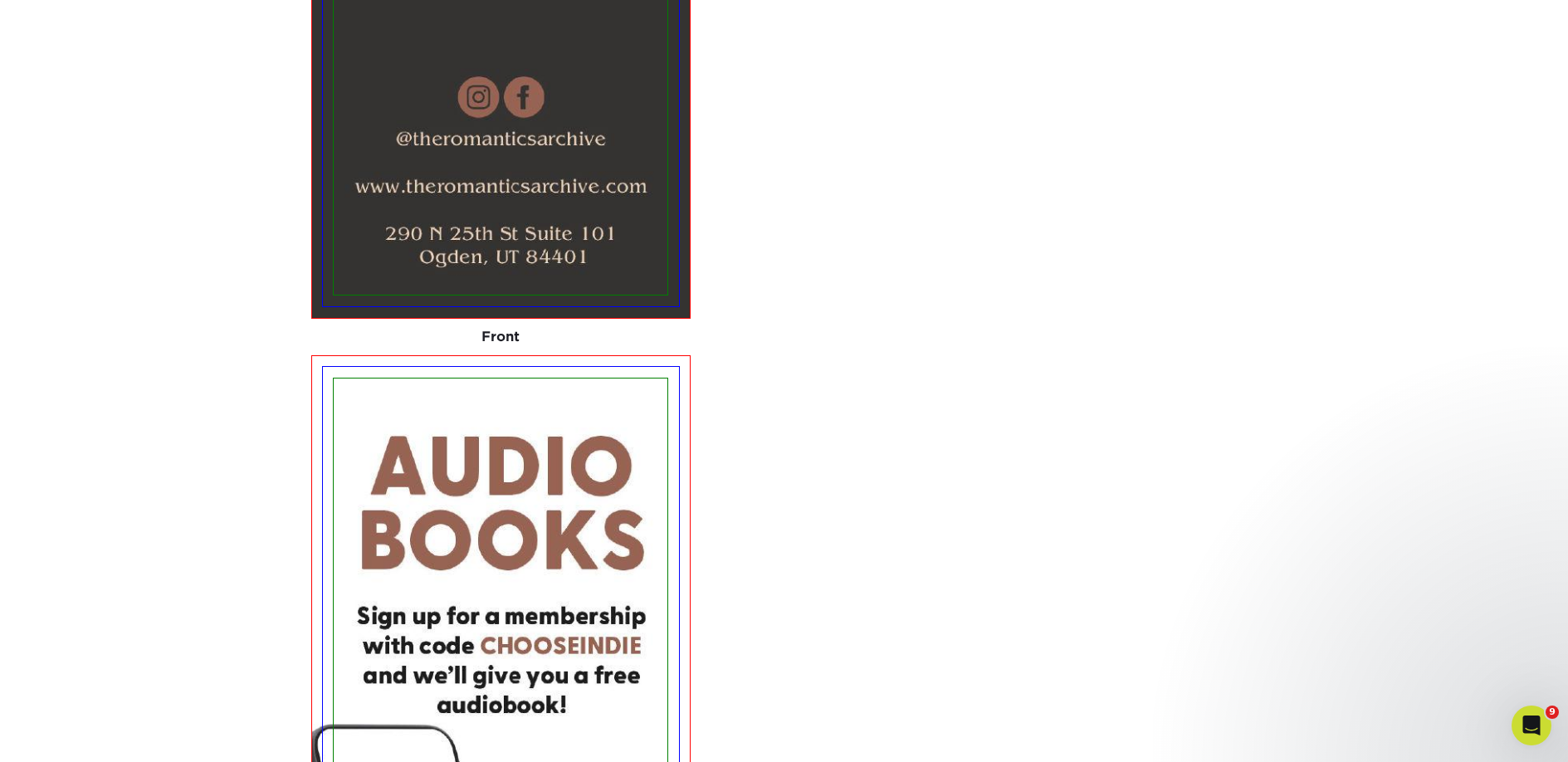
scroll to position [1872, 0]
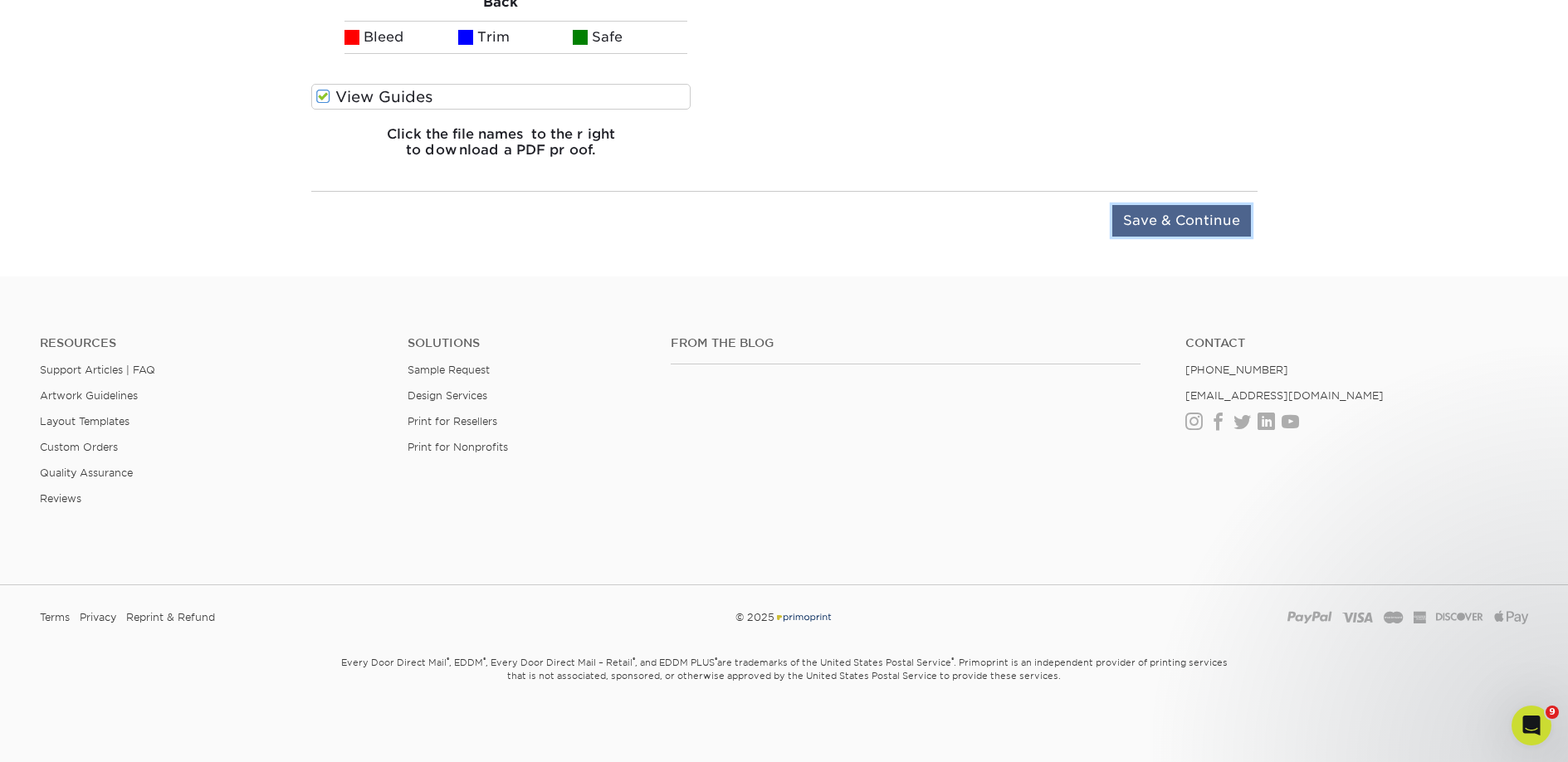
click at [1148, 227] on input "Save & Continue" at bounding box center [1182, 221] width 138 height 32
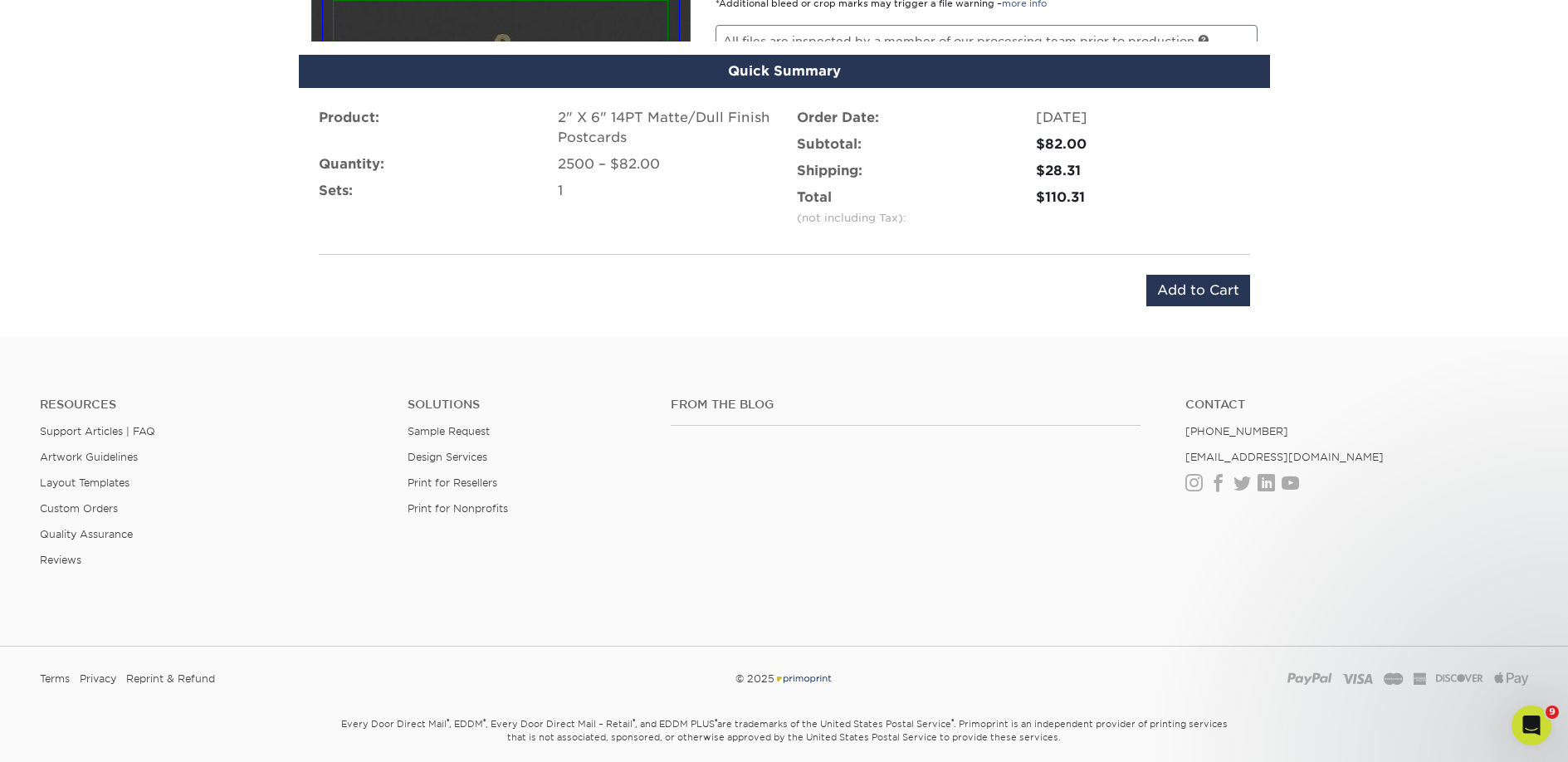
scroll to position [1108, 0]
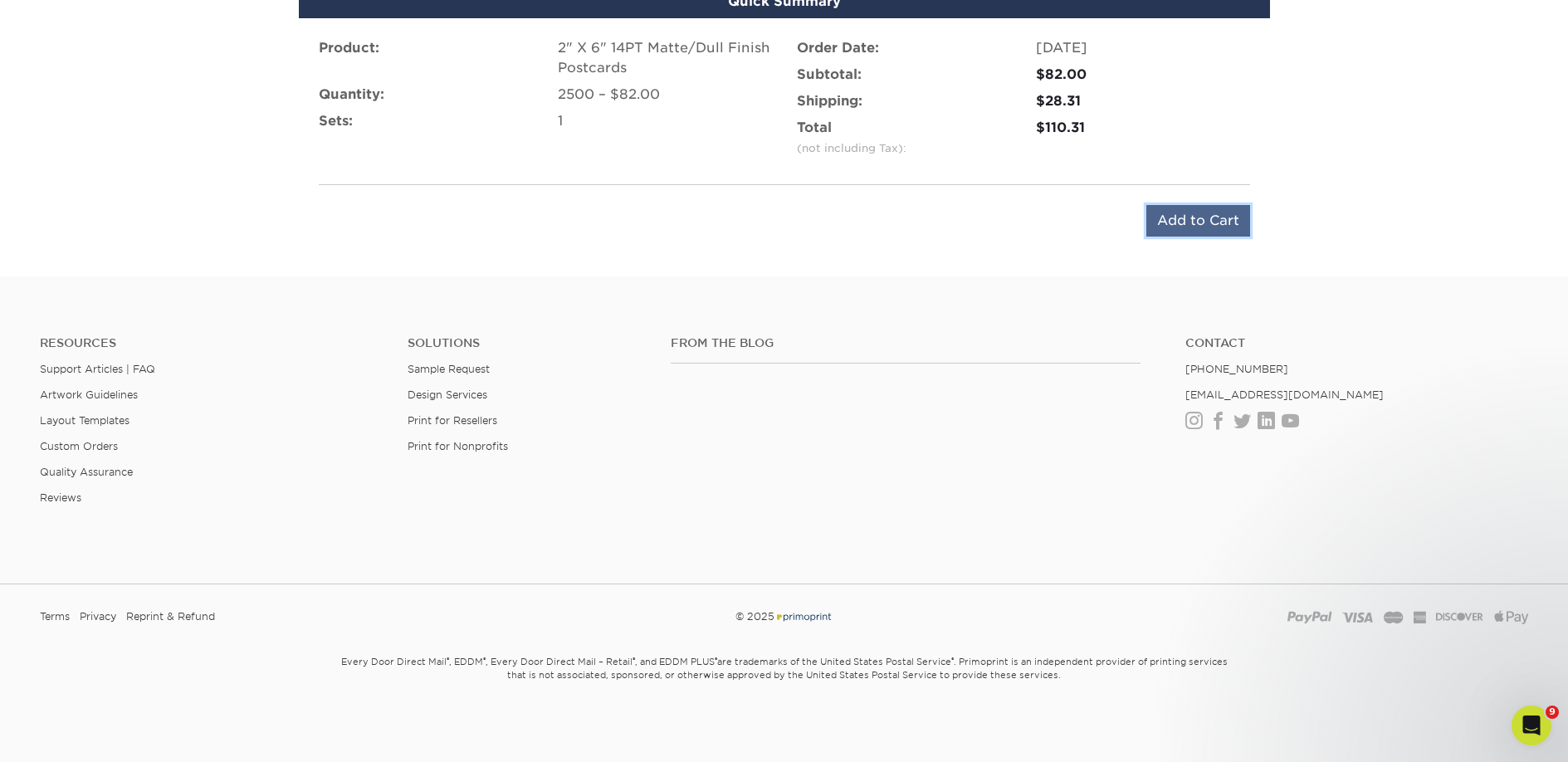
click at [1153, 218] on input "Add to Cart" at bounding box center [1198, 221] width 104 height 32
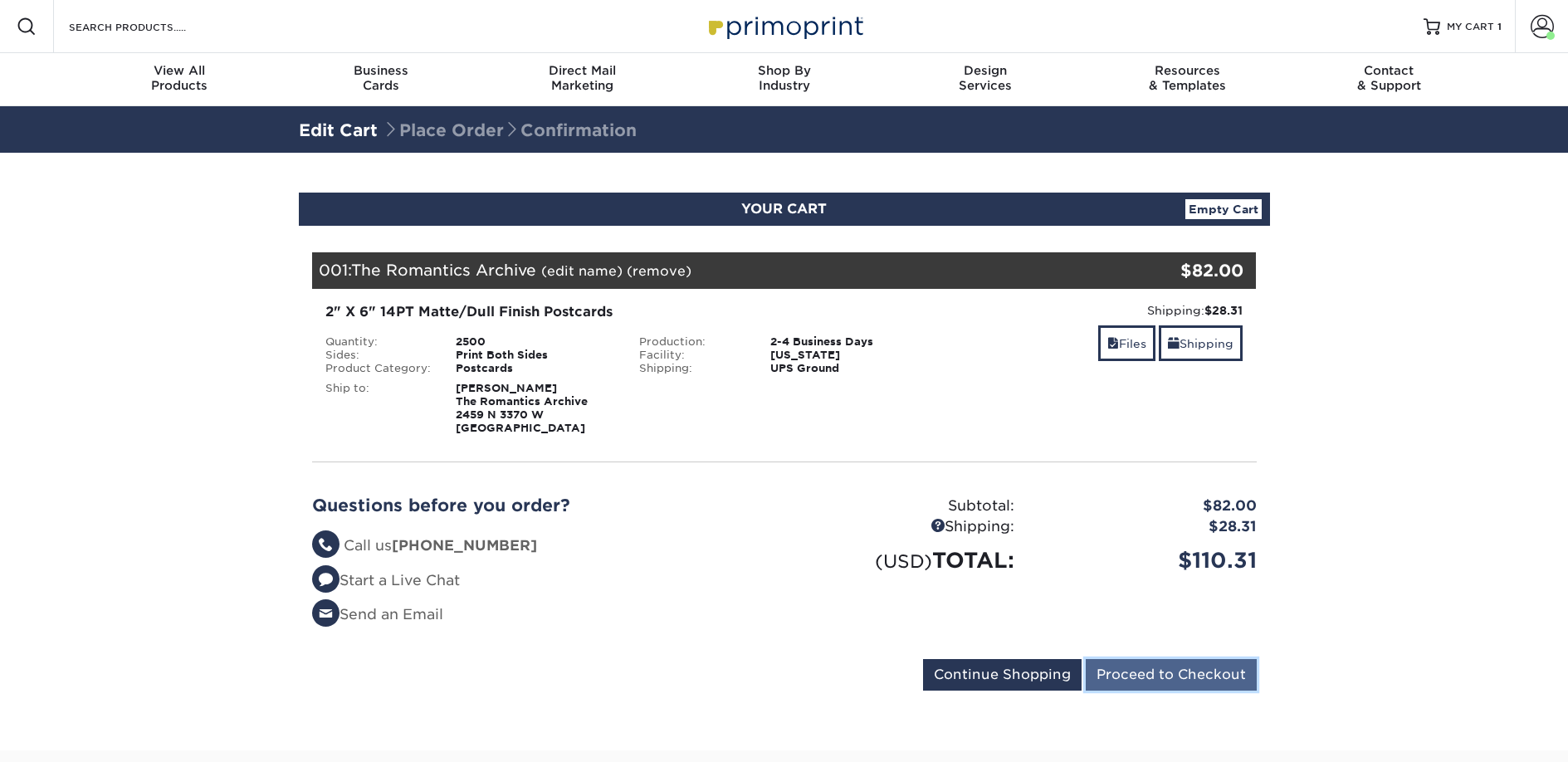
click at [1126, 670] on input "Proceed to Checkout" at bounding box center [1171, 675] width 171 height 32
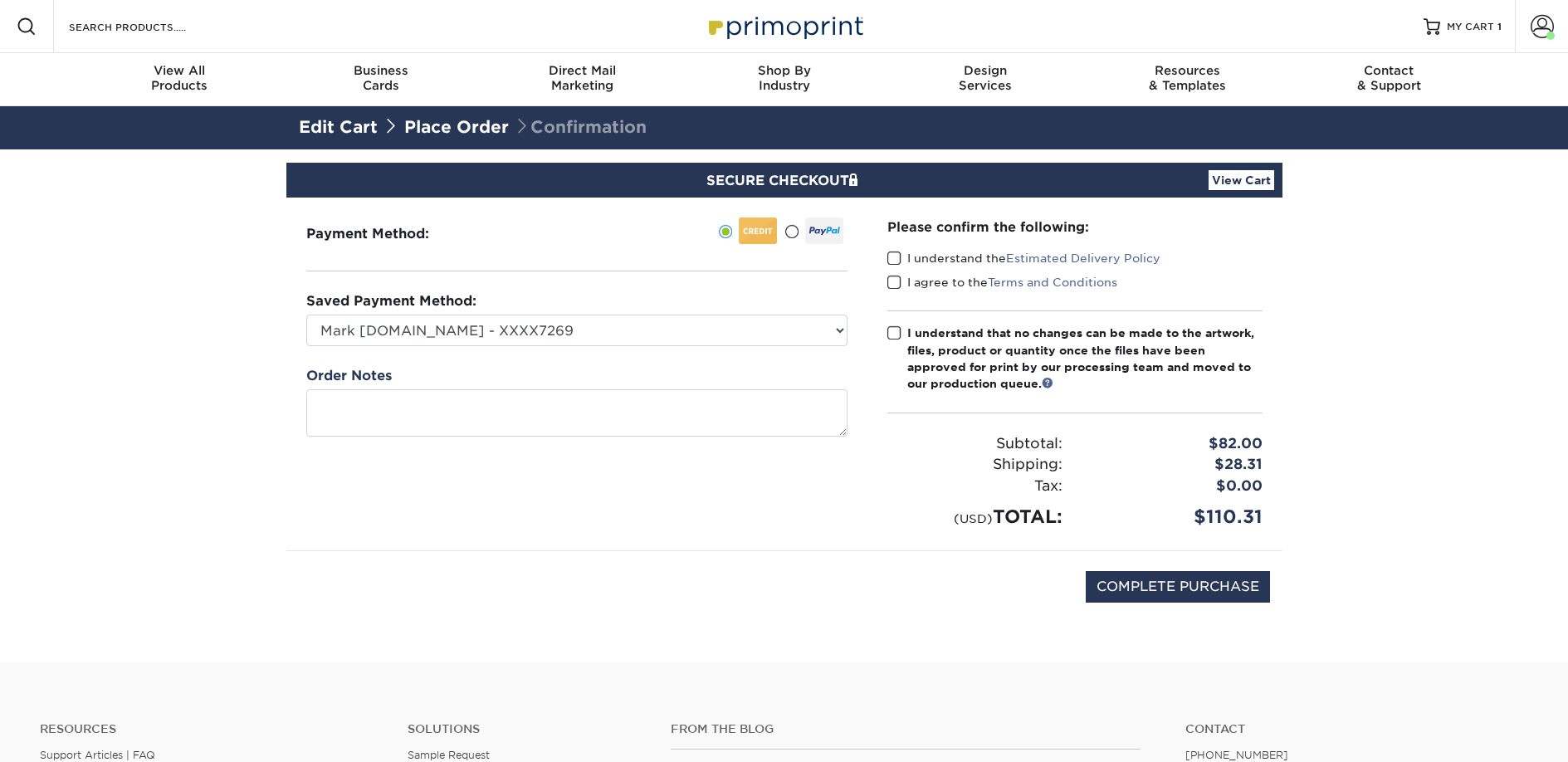
click at [892, 258] on span at bounding box center [894, 258] width 14 height 16
click at [0, 0] on input "I understand the Estimated Delivery Policy" at bounding box center [0, 0] width 0 height 0
click at [893, 292] on div "I agree to the Terms and Conditions" at bounding box center [1074, 285] width 375 height 23
click at [893, 285] on span at bounding box center [894, 282] width 14 height 16
click at [0, 0] on input "I agree to the Terms and Conditions" at bounding box center [0, 0] width 0 height 0
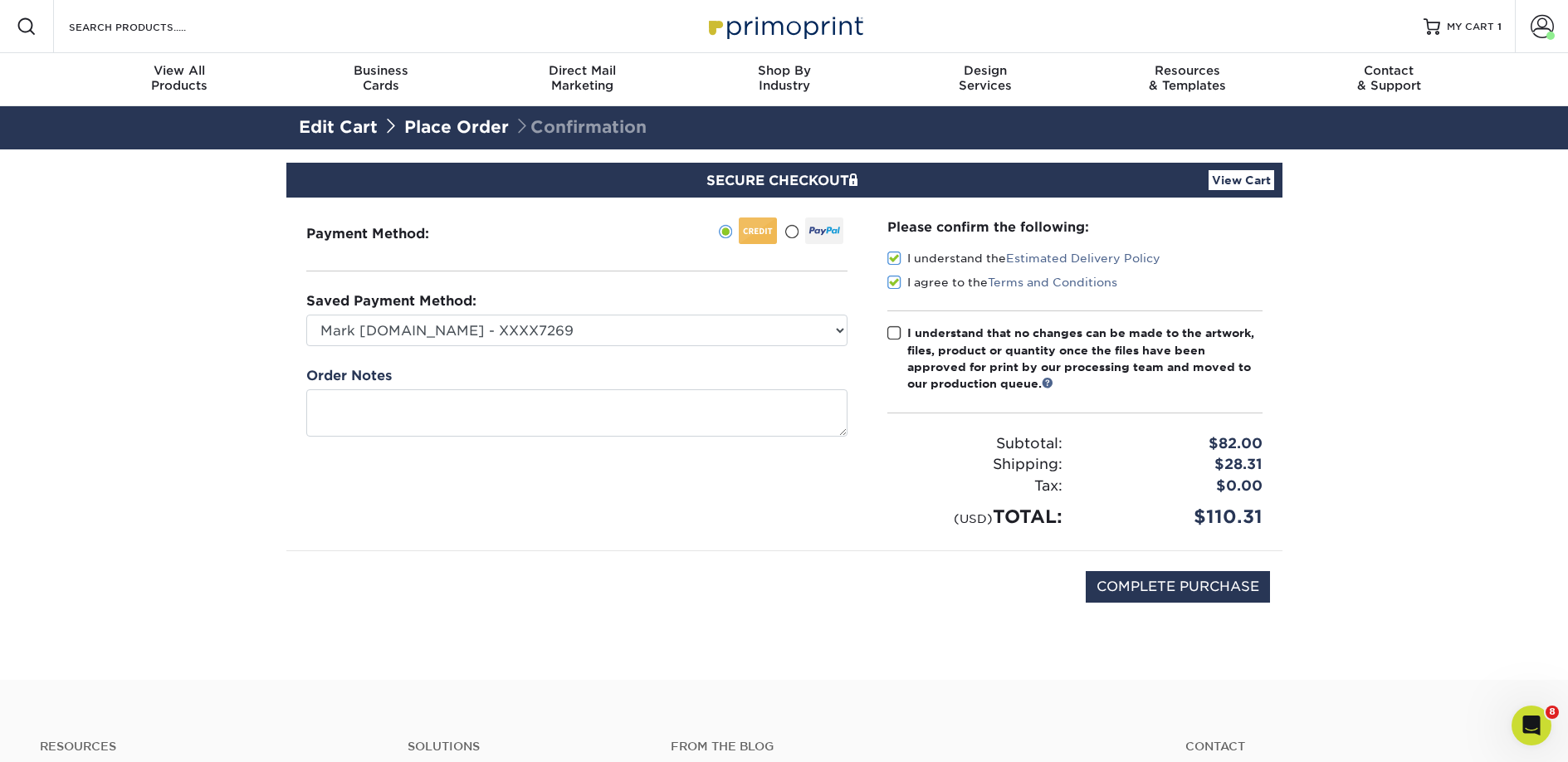
click at [897, 339] on span at bounding box center [894, 333] width 14 height 16
click at [0, 0] on input "I understand that no changes can be made to the artwork, files, product or quan…" at bounding box center [0, 0] width 0 height 0
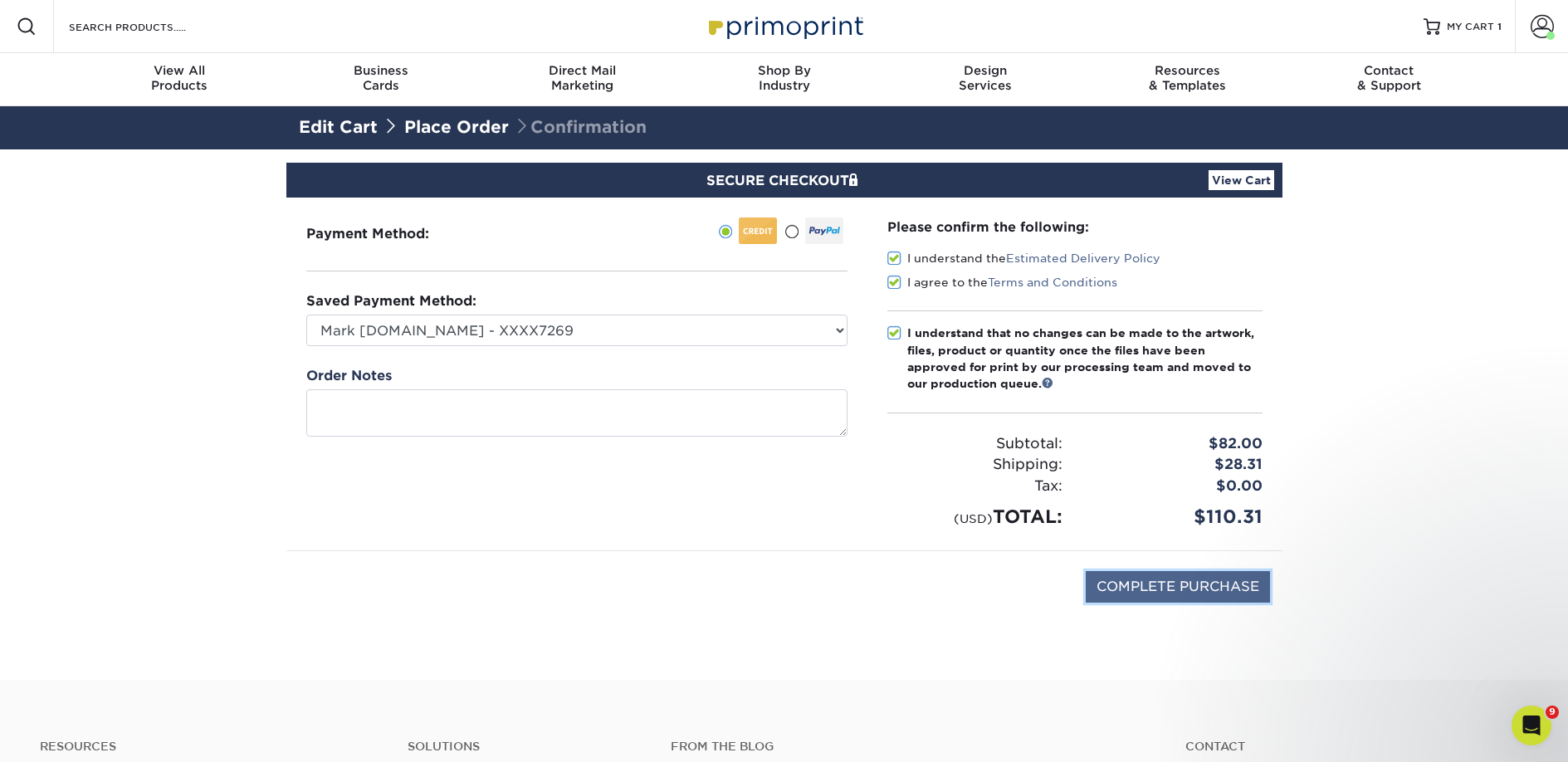
click at [1189, 593] on input "COMPLETE PURCHASE" at bounding box center [1177, 587] width 184 height 32
type input "PROCESSING, PLEASE WAIT..."
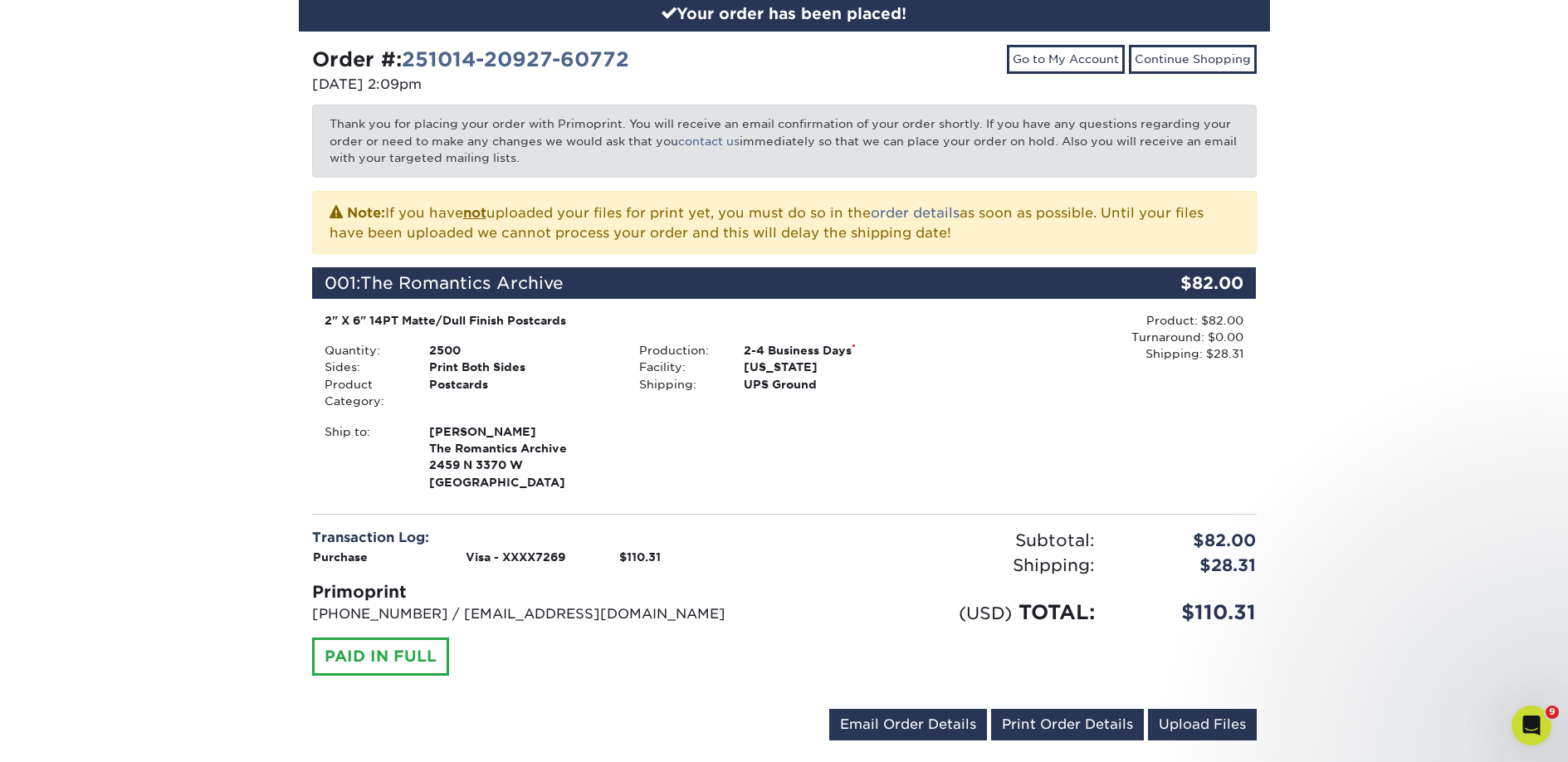
scroll to position [39, 0]
